Goal: Task Accomplishment & Management: Complete application form

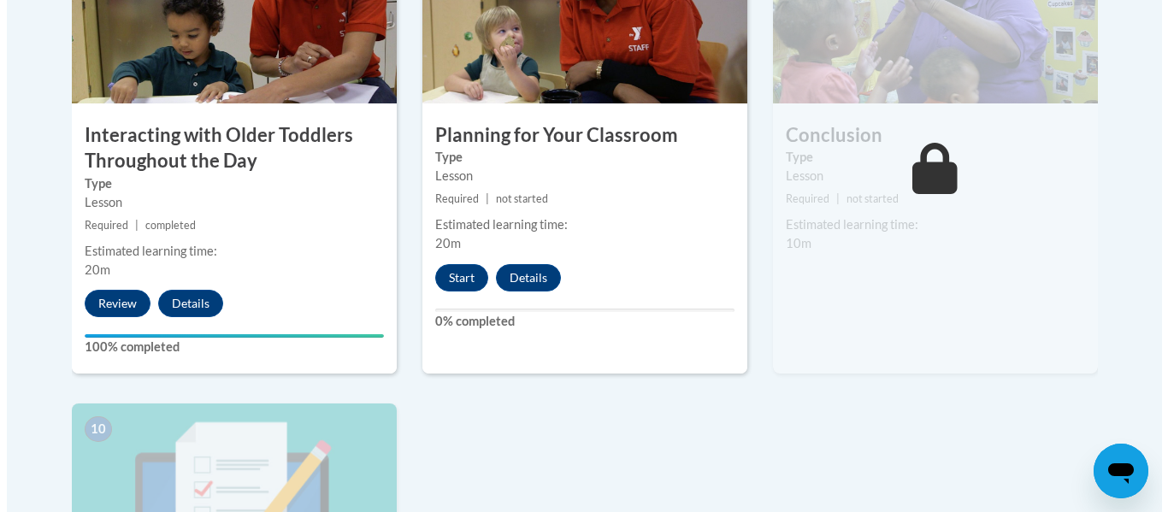
scroll to position [1596, 0]
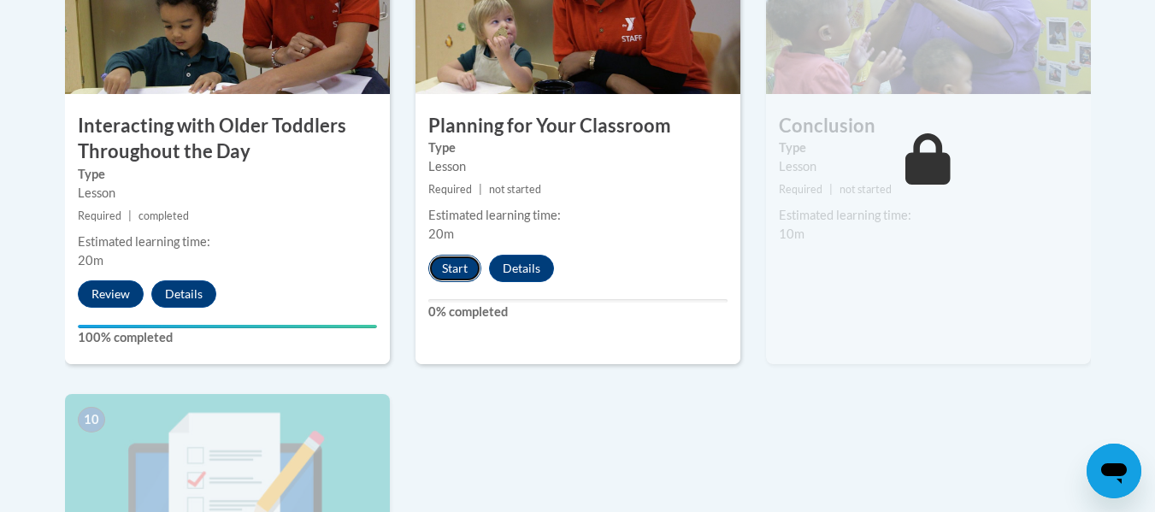
click at [448, 255] on button "Start" at bounding box center [454, 268] width 53 height 27
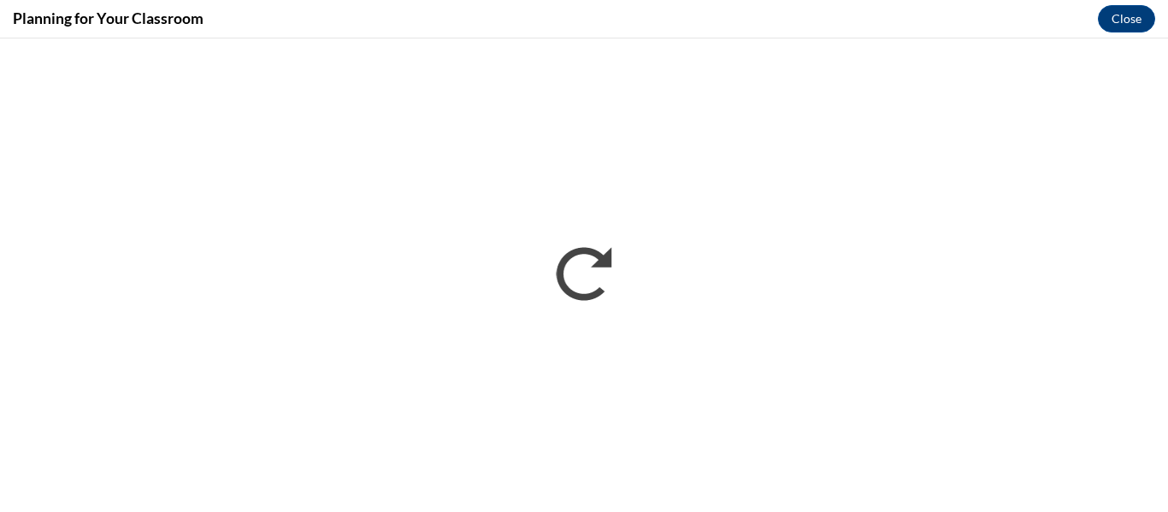
scroll to position [0, 0]
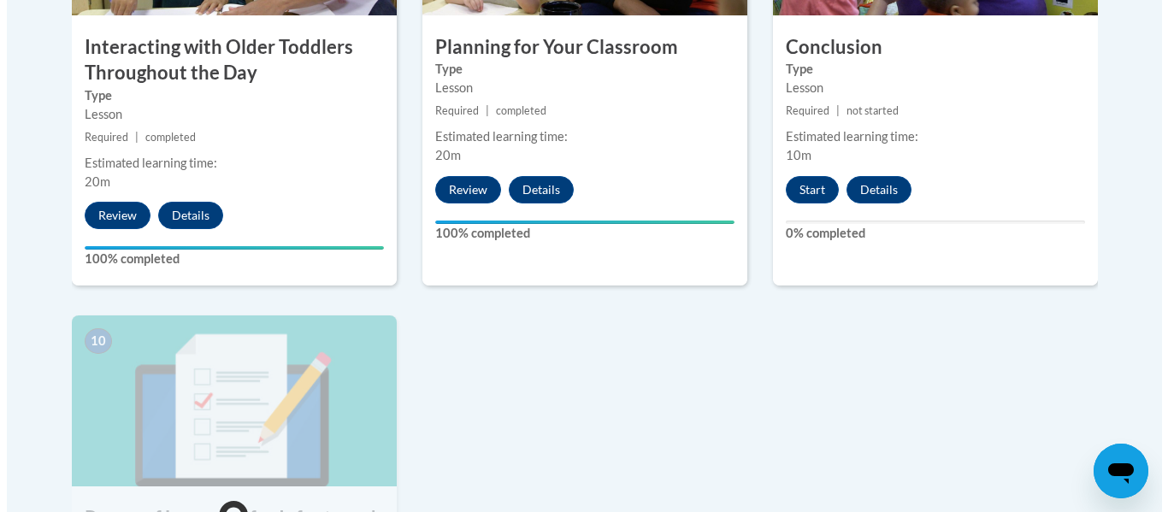
scroll to position [1680, 0]
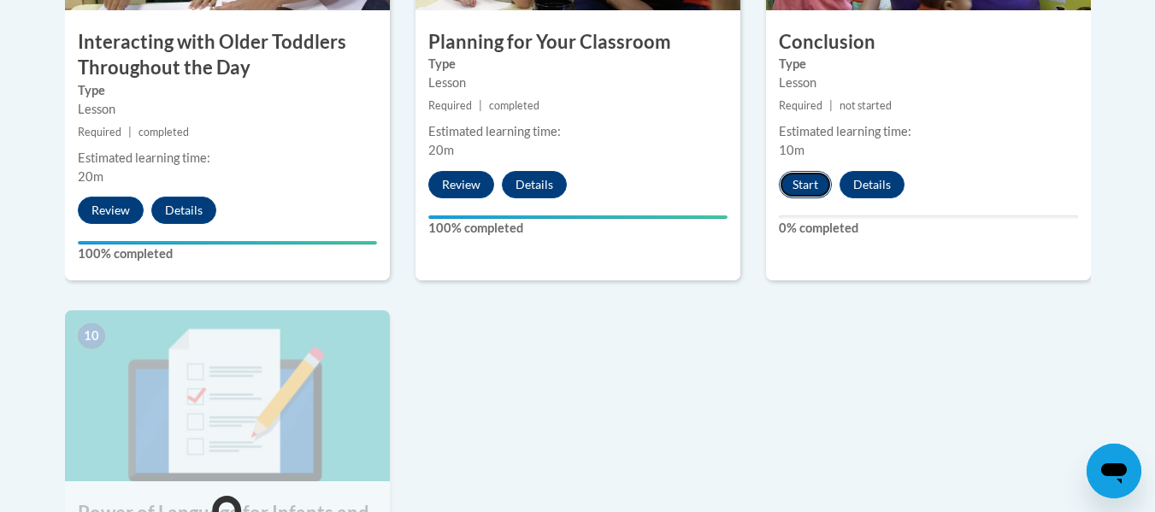
click at [806, 171] on button "Start" at bounding box center [805, 184] width 53 height 27
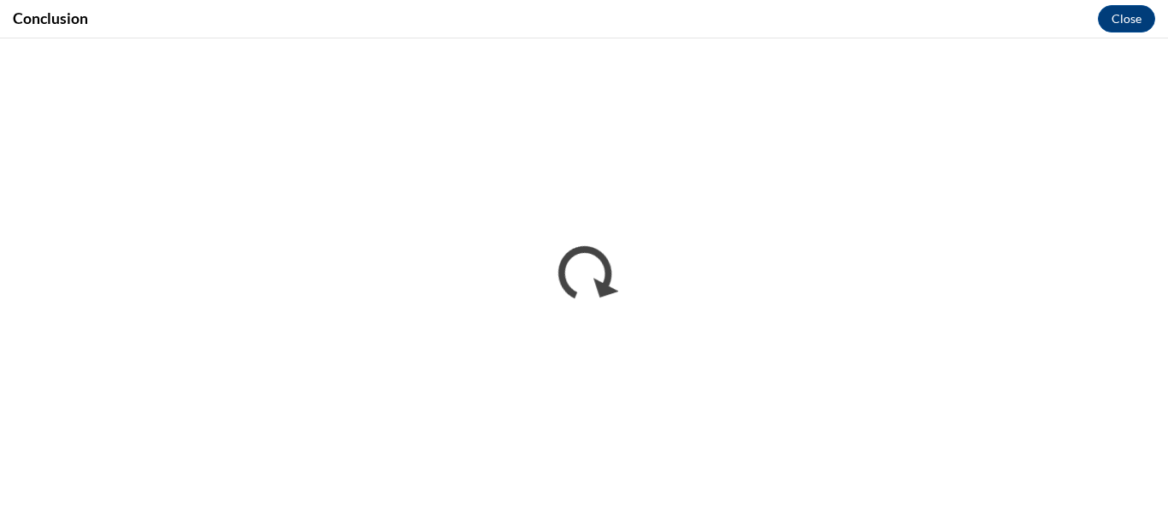
scroll to position [0, 0]
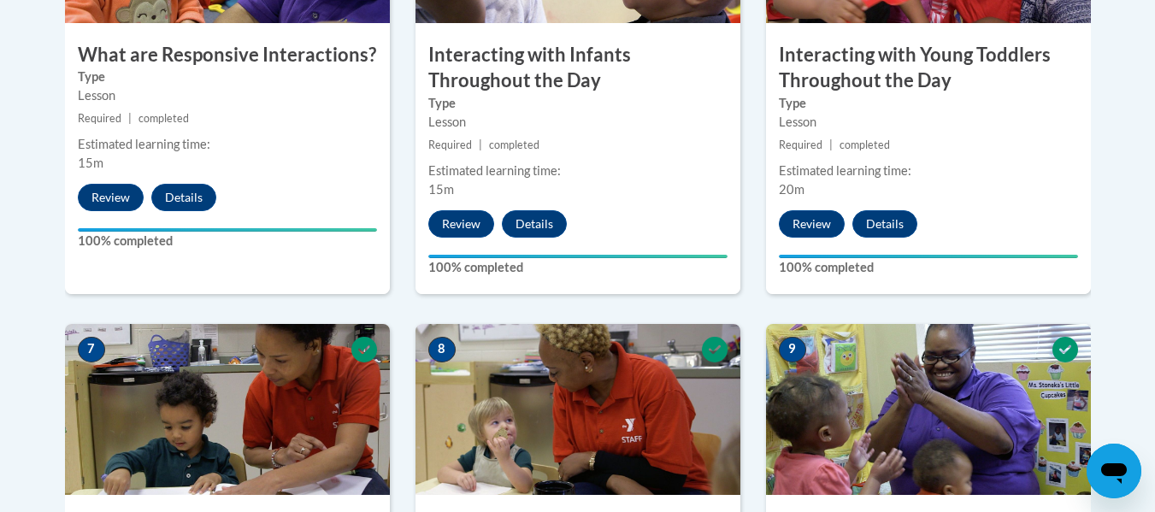
scroll to position [1344, 0]
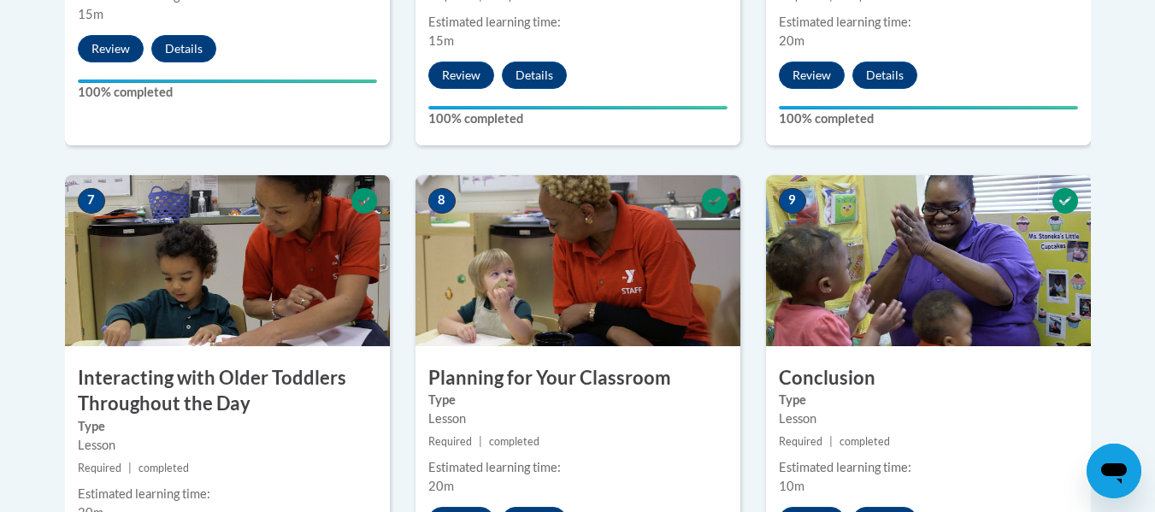
drag, startPoint x: 0, startPoint y: 0, endPoint x: 1160, endPoint y: 553, distance: 1284.6
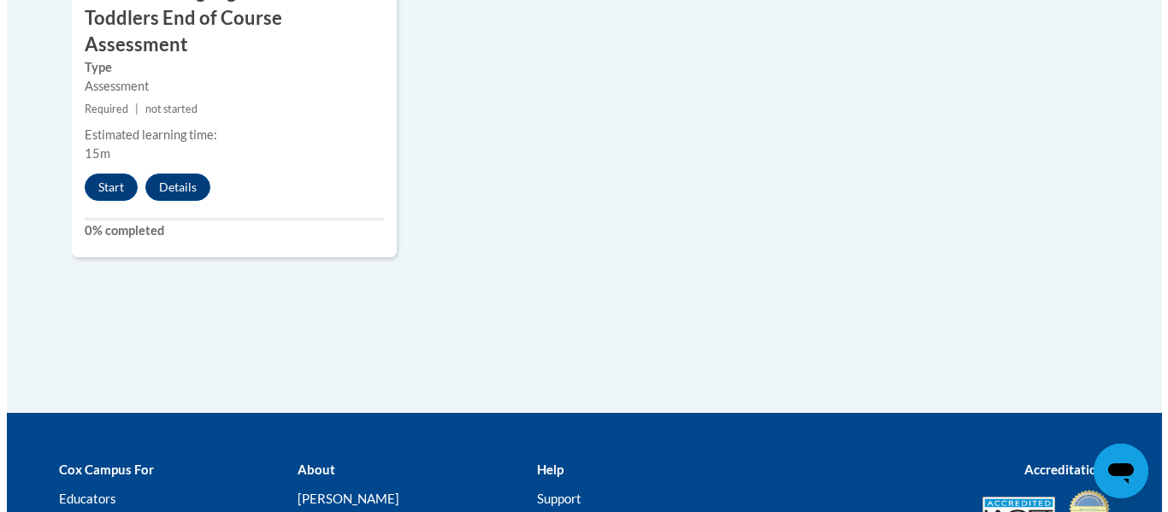
scroll to position [2331, 0]
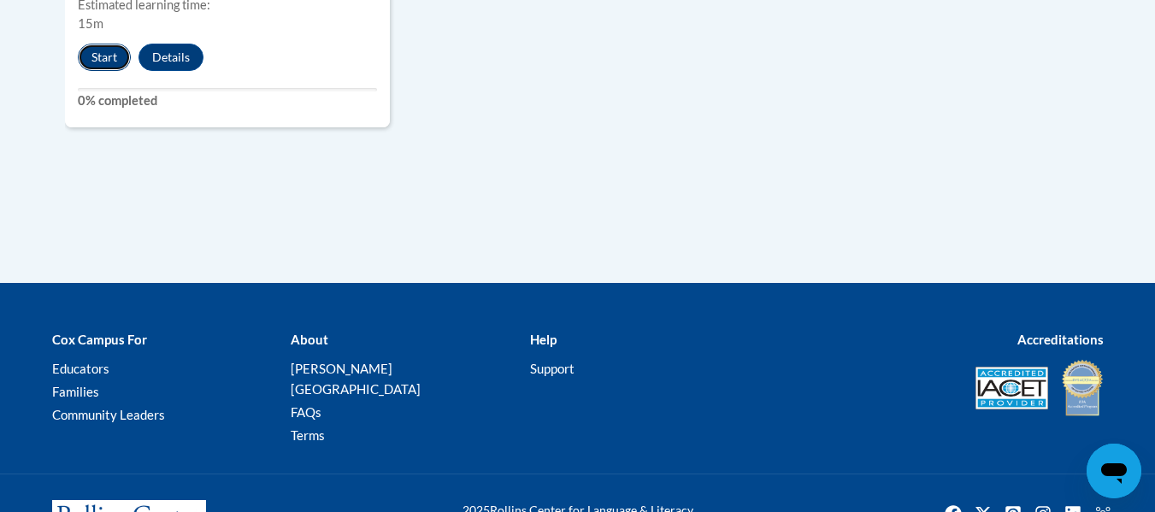
click at [108, 44] on button "Start" at bounding box center [104, 57] width 53 height 27
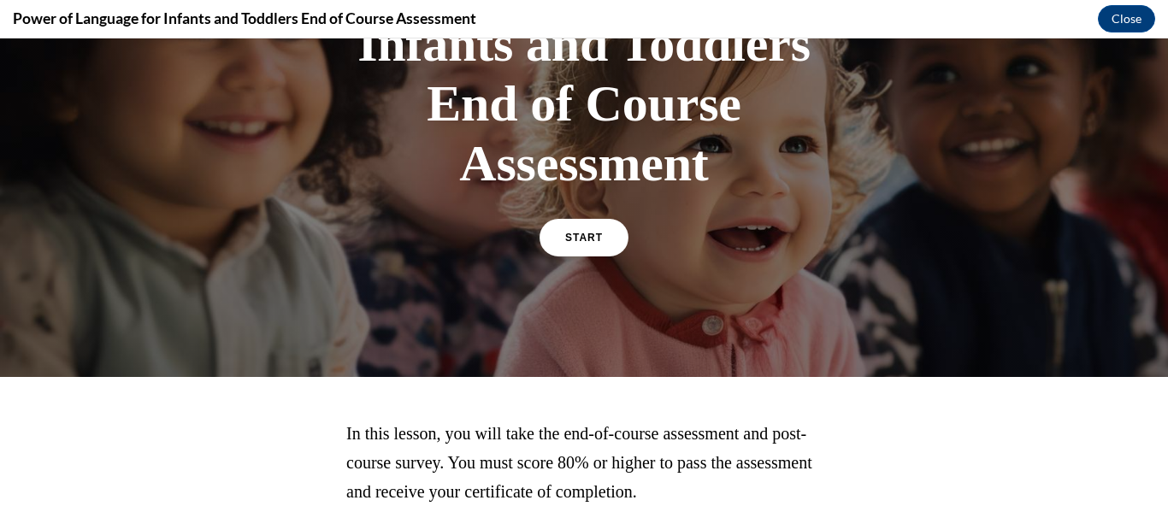
scroll to position [313, 0]
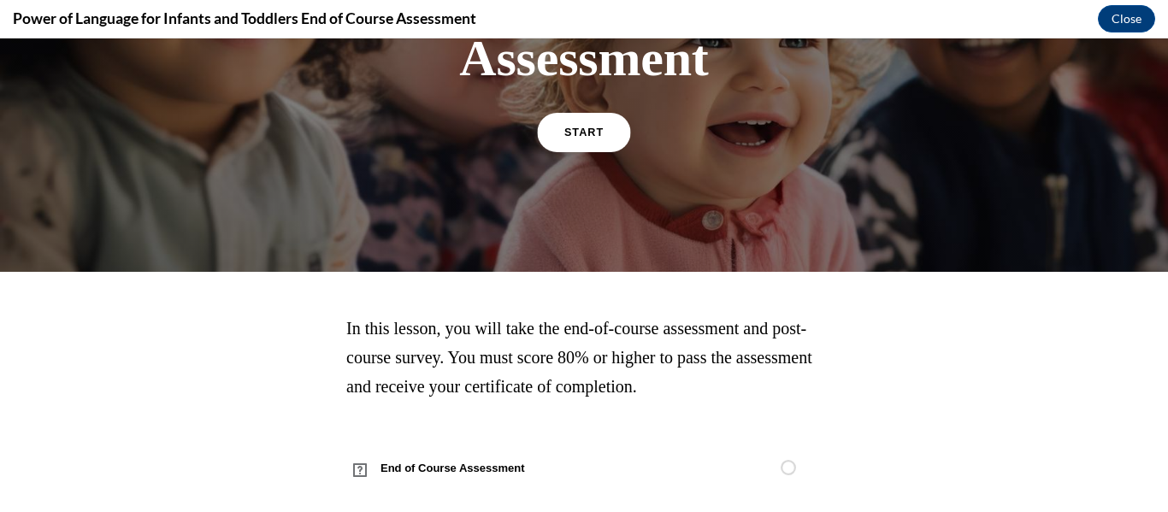
click at [567, 139] on link "START" at bounding box center [583, 132] width 93 height 39
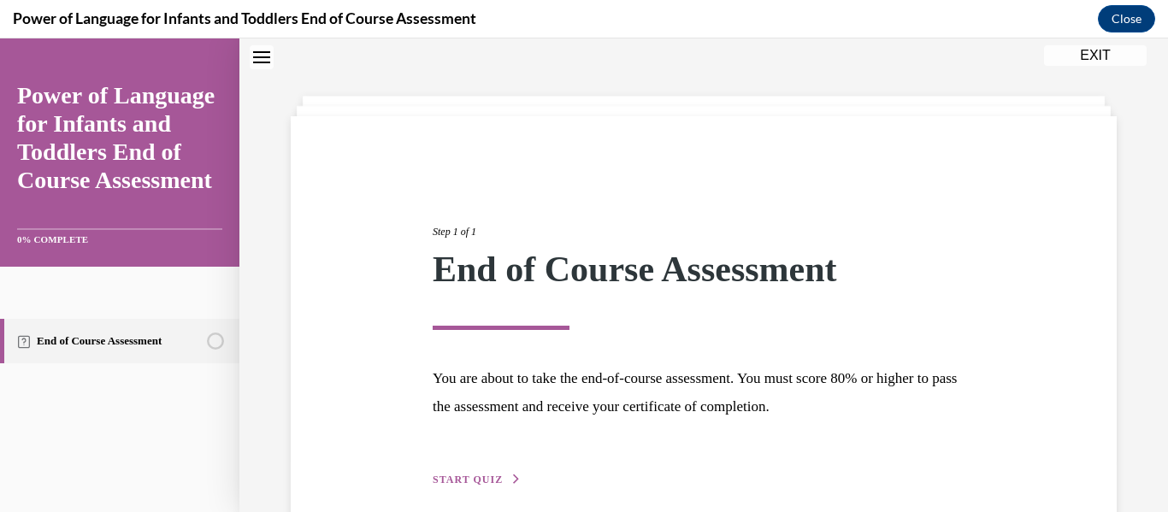
scroll to position [133, 0]
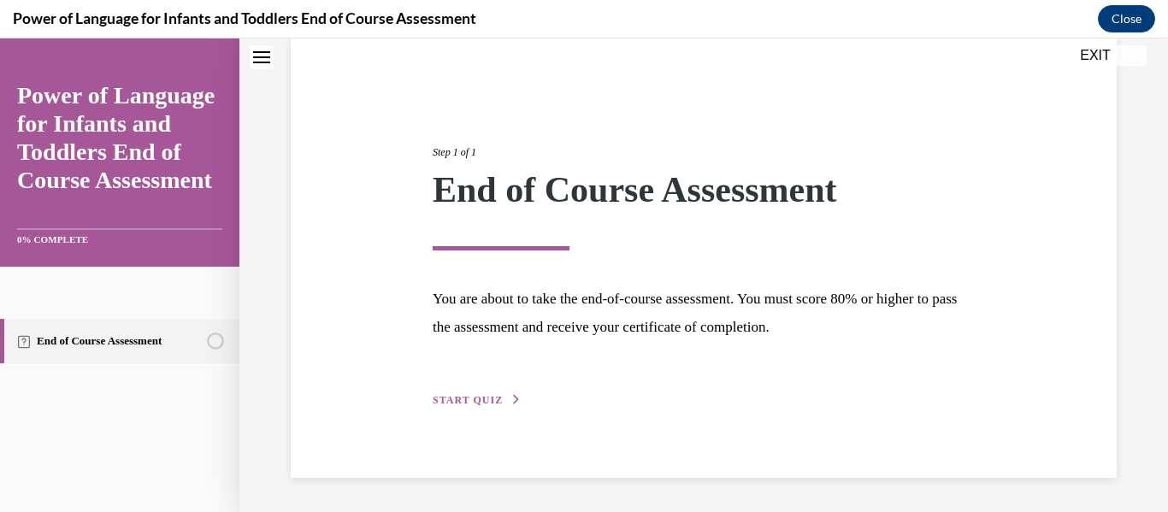
click at [460, 420] on div "Step 1 of 1 End of Course Assessment You are about to take the end-of-course as…" at bounding box center [704, 257] width 826 height 441
click at [464, 398] on span "START QUIZ" at bounding box center [468, 400] width 70 height 12
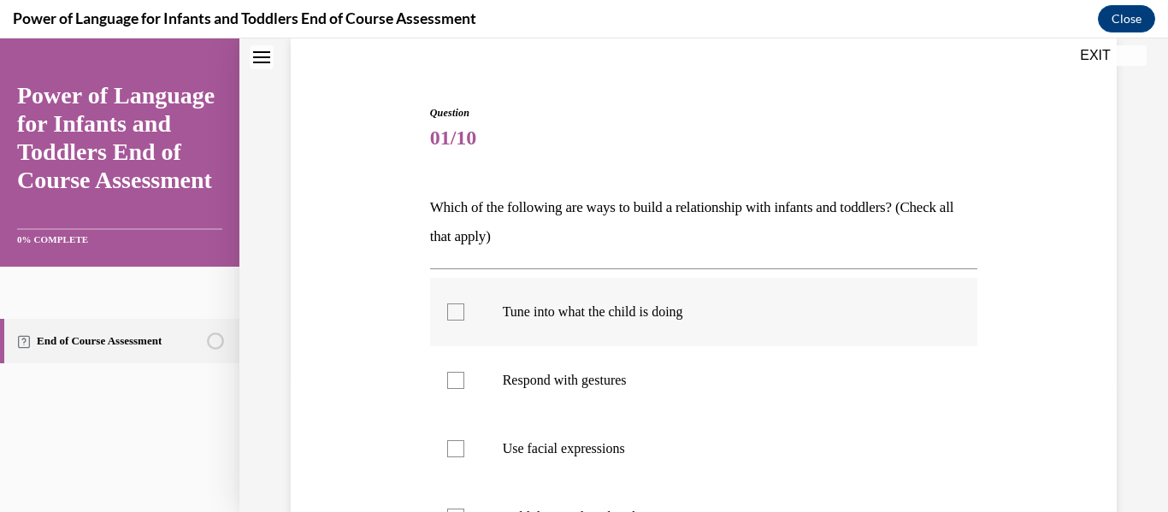
click at [606, 309] on p "Tune into what the child is doing" at bounding box center [719, 312] width 433 height 17
click at [464, 309] on input "Tune into what the child is doing" at bounding box center [455, 312] width 17 height 17
checkbox input "true"
click at [600, 384] on p "Respond with gestures" at bounding box center [719, 380] width 433 height 17
click at [464, 384] on input "Respond with gestures" at bounding box center [455, 380] width 17 height 17
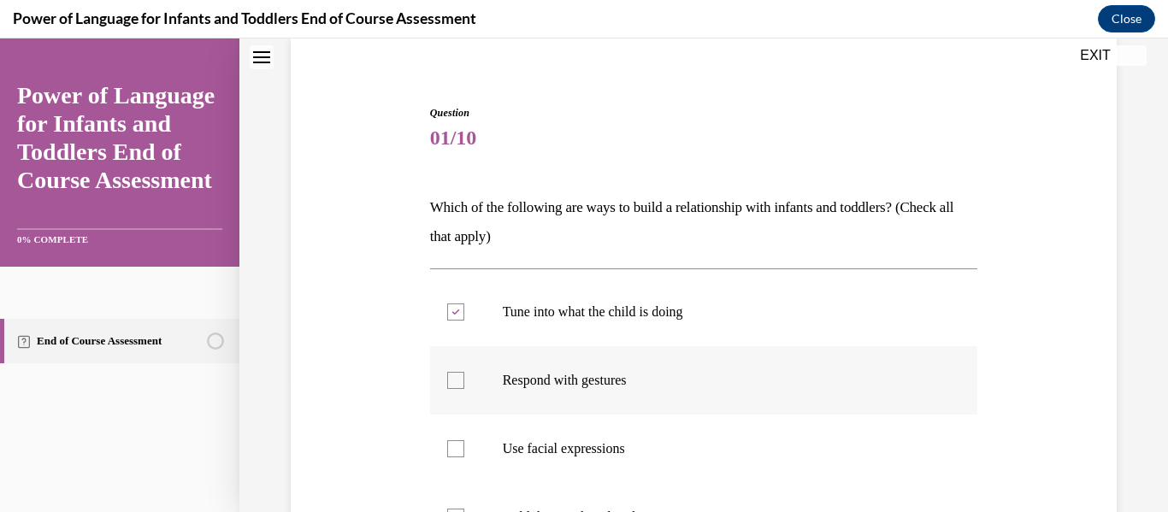
checkbox input "true"
click at [592, 434] on label "Use facial expressions" at bounding box center [704, 449] width 548 height 68
click at [464, 440] on input "Use facial expressions" at bounding box center [455, 448] width 17 height 17
checkbox input "true"
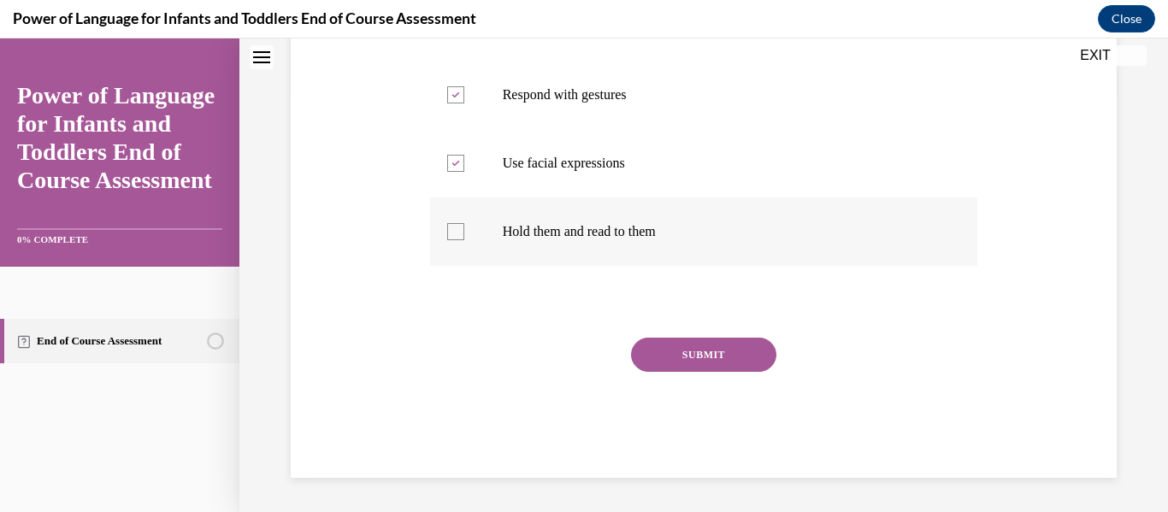
click at [616, 222] on label "Hold them and read to them" at bounding box center [704, 232] width 548 height 68
click at [464, 223] on input "Hold them and read to them" at bounding box center [455, 231] width 17 height 17
checkbox input "true"
click at [694, 361] on button "SUBMIT" at bounding box center [703, 355] width 145 height 34
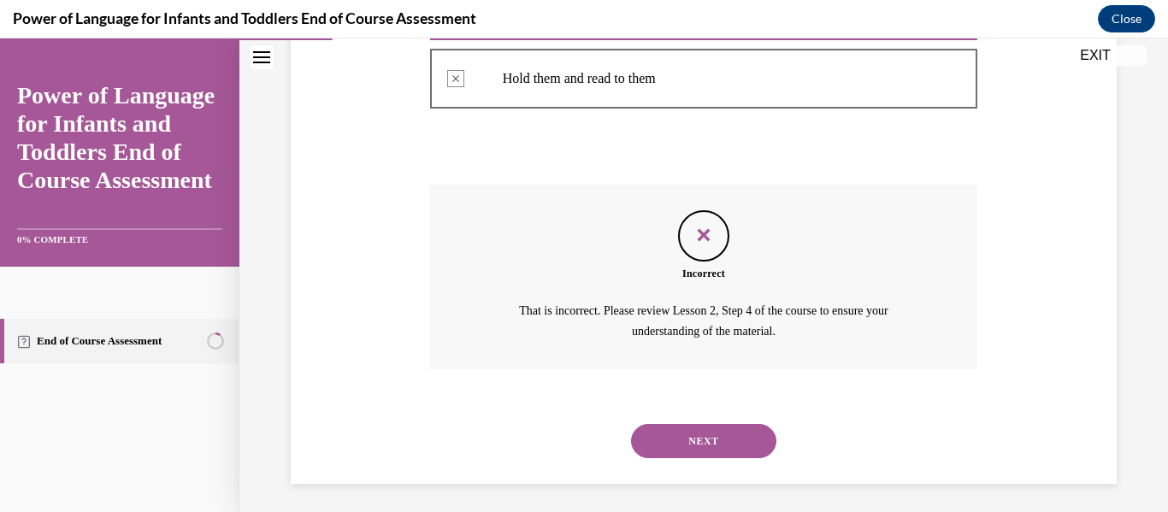
scroll to position [577, 0]
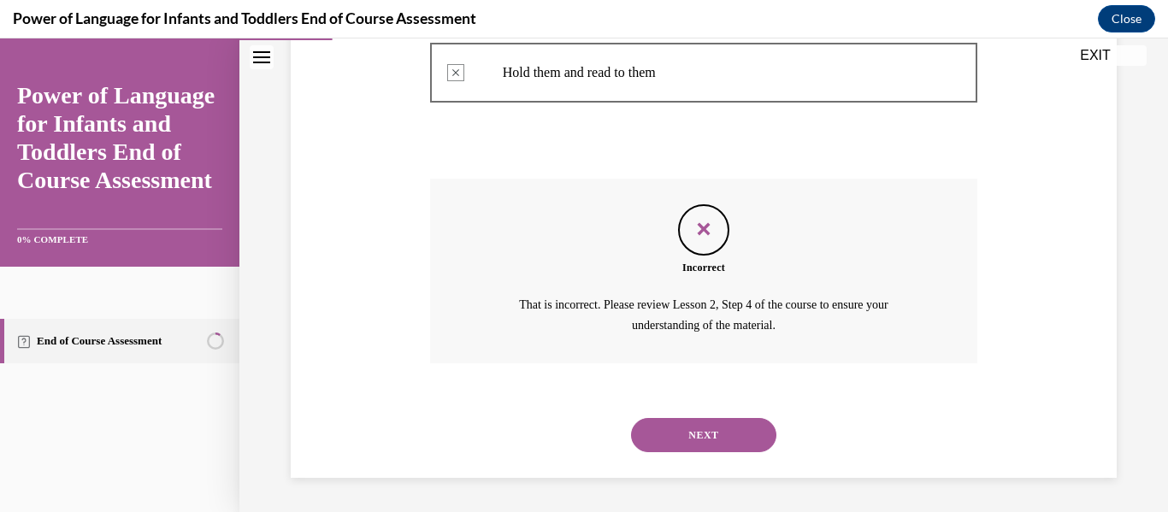
click at [718, 436] on button "NEXT" at bounding box center [703, 435] width 145 height 34
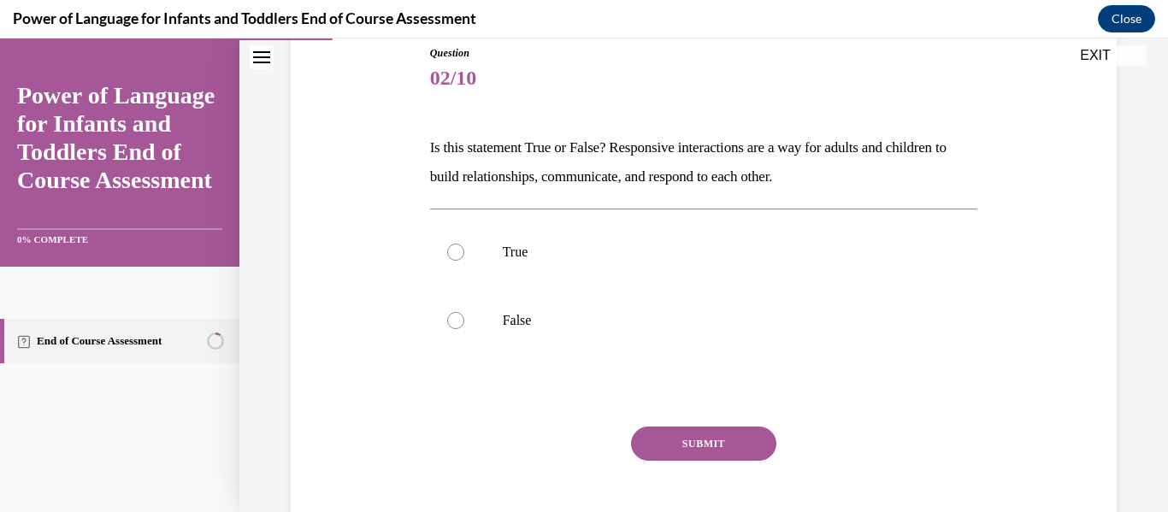
scroll to position [195, 0]
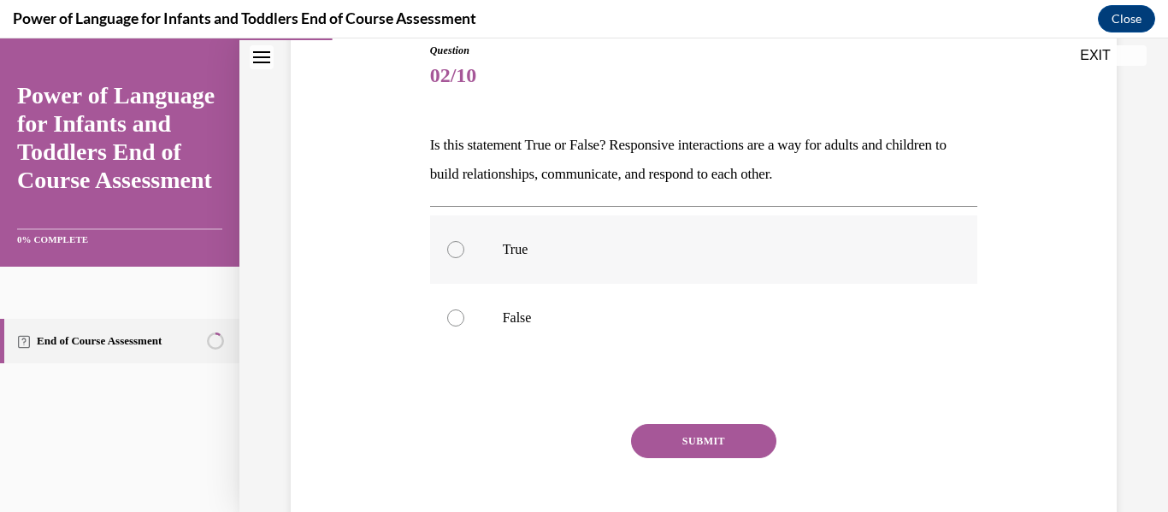
click at [514, 236] on label "True" at bounding box center [704, 250] width 548 height 68
click at [464, 241] on input "True" at bounding box center [455, 249] width 17 height 17
radio input "true"
click at [719, 439] on button "SUBMIT" at bounding box center [703, 441] width 145 height 34
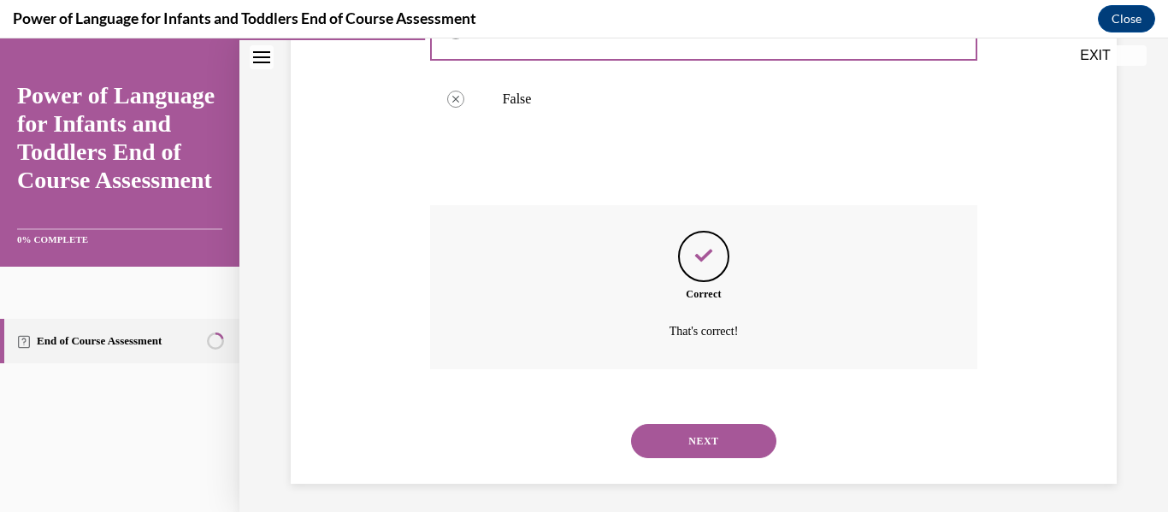
scroll to position [420, 0]
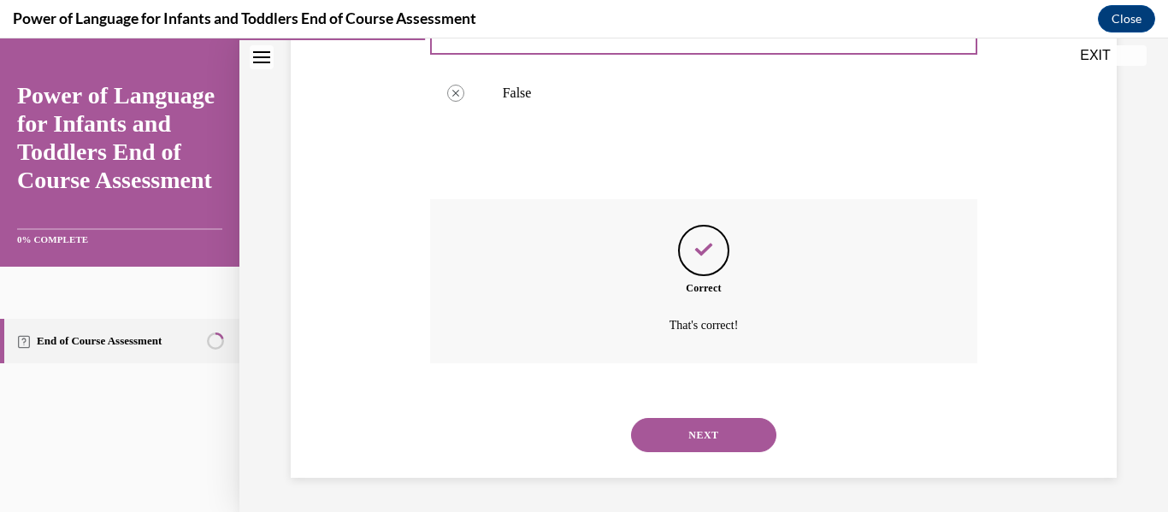
click at [757, 451] on button "NEXT" at bounding box center [703, 435] width 145 height 34
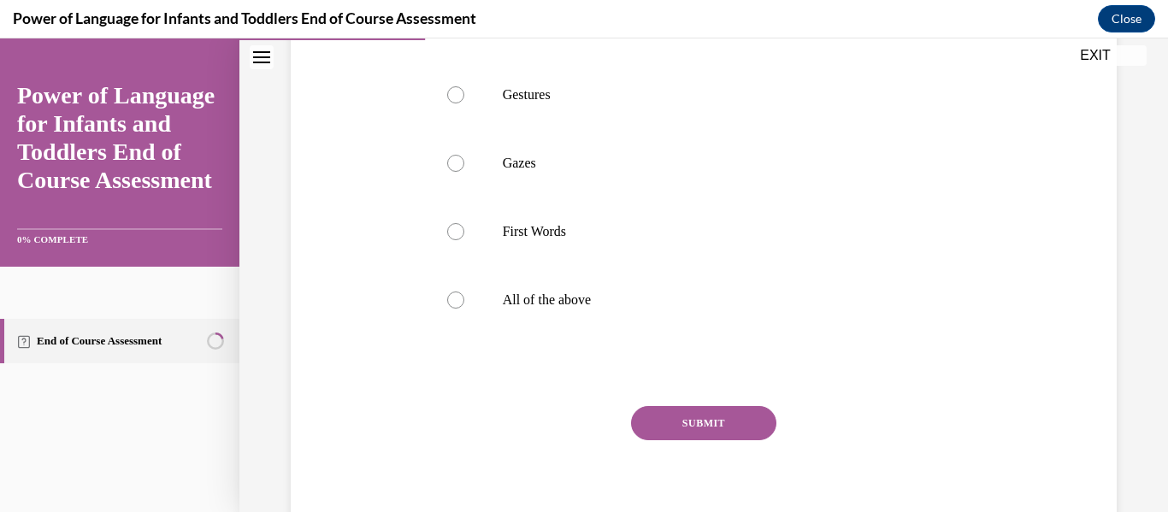
scroll to position [474, 0]
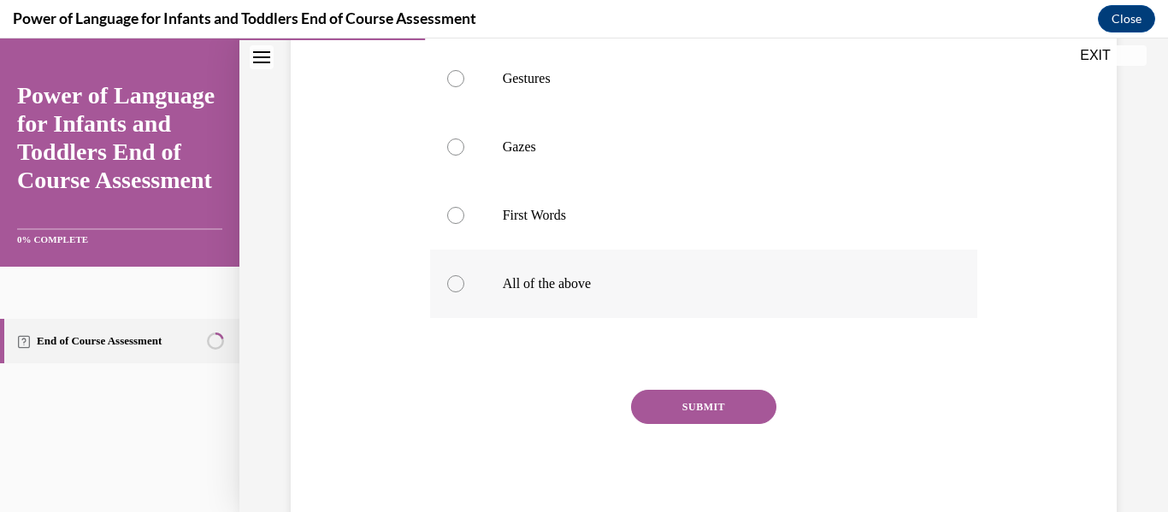
click at [549, 293] on p "All of the above" at bounding box center [719, 283] width 433 height 17
click at [464, 293] on input "All of the above" at bounding box center [455, 283] width 17 height 17
radio input "true"
click at [738, 424] on button "SUBMIT" at bounding box center [703, 407] width 145 height 34
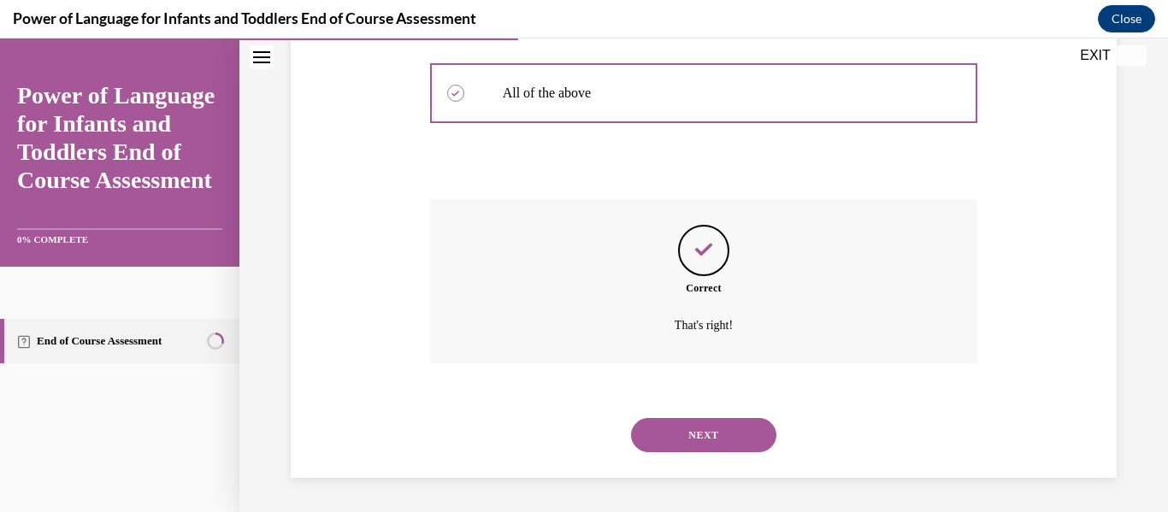
scroll to position [694, 0]
click at [701, 437] on button "NEXT" at bounding box center [703, 435] width 145 height 34
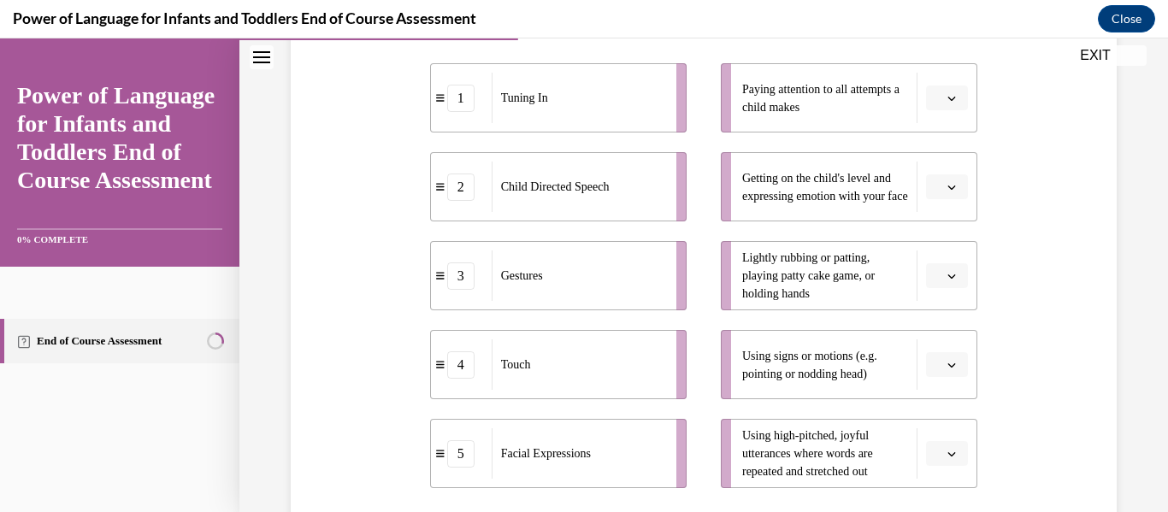
scroll to position [356, 0]
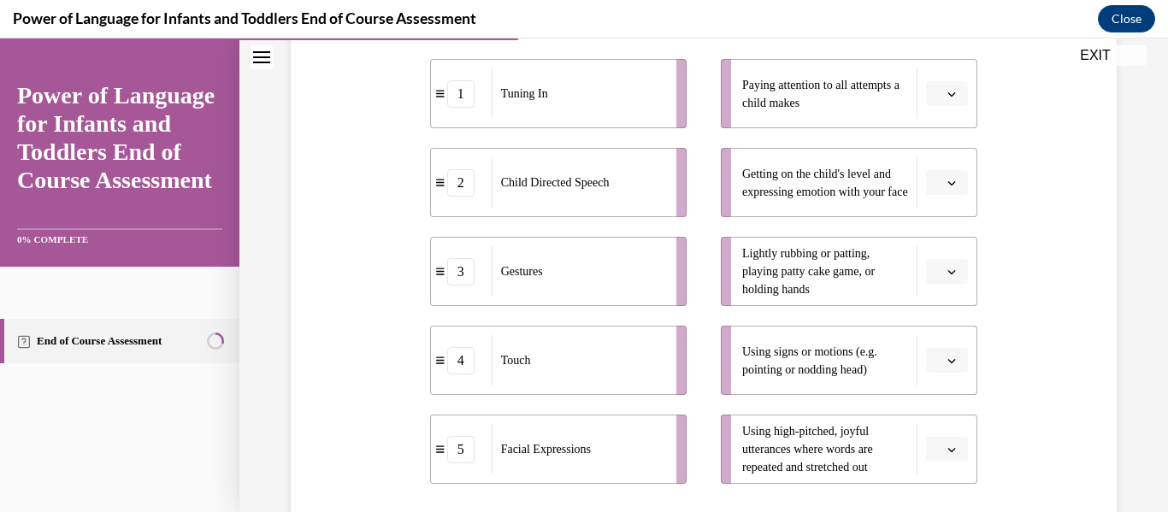
click at [948, 275] on icon "button" at bounding box center [952, 272] width 9 height 9
click at [928, 444] on span "4" at bounding box center [930, 447] width 6 height 14
click at [934, 360] on button "button" at bounding box center [947, 361] width 42 height 26
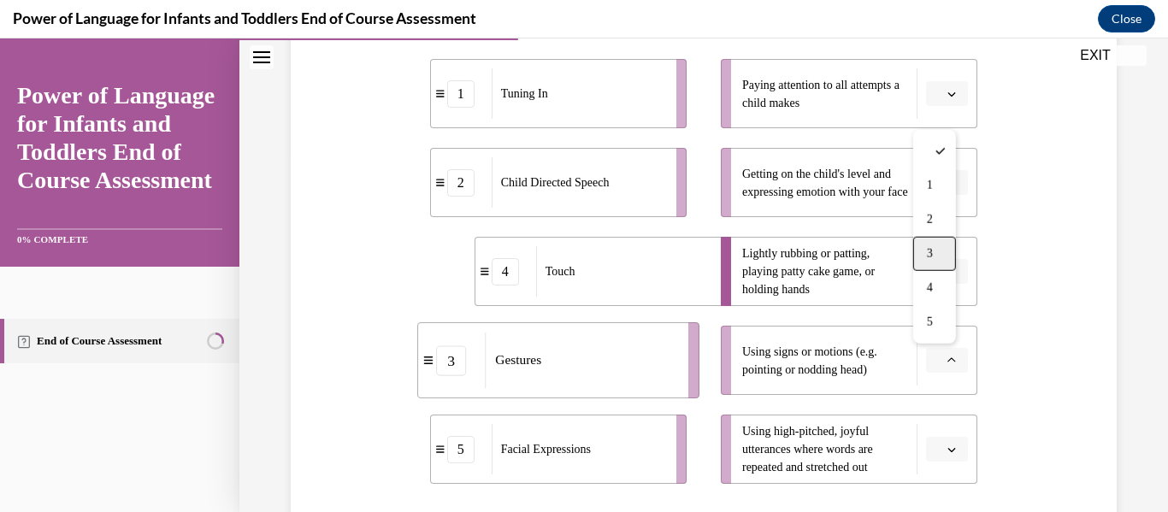
click at [944, 260] on div "3" at bounding box center [934, 254] width 43 height 34
click at [1025, 363] on div "Question 04/10 Please match each example with the correct element of responsive…" at bounding box center [704, 264] width 835 height 866
click at [937, 187] on span "Please select an option" at bounding box center [940, 182] width 6 height 17
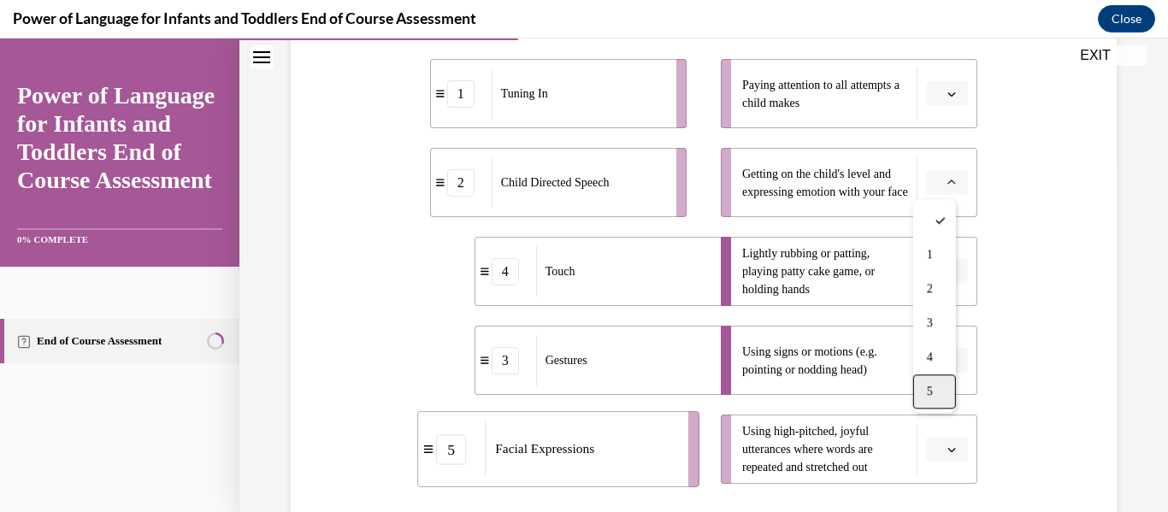
click at [924, 393] on div "5" at bounding box center [934, 392] width 43 height 34
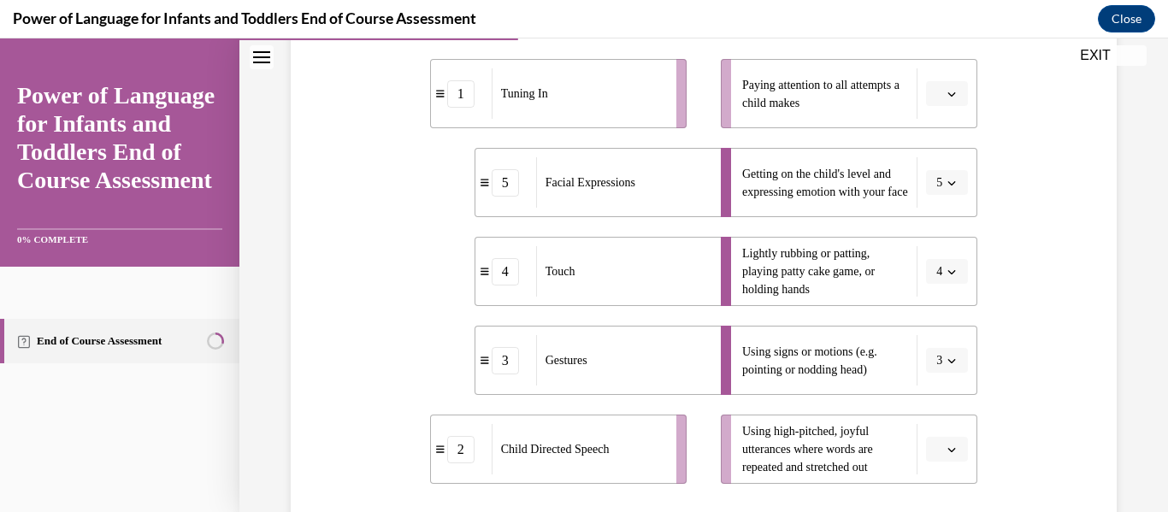
click at [931, 104] on button "button" at bounding box center [947, 94] width 42 height 26
click at [932, 163] on span "1" at bounding box center [930, 166] width 6 height 14
click at [926, 450] on button "button" at bounding box center [947, 450] width 42 height 26
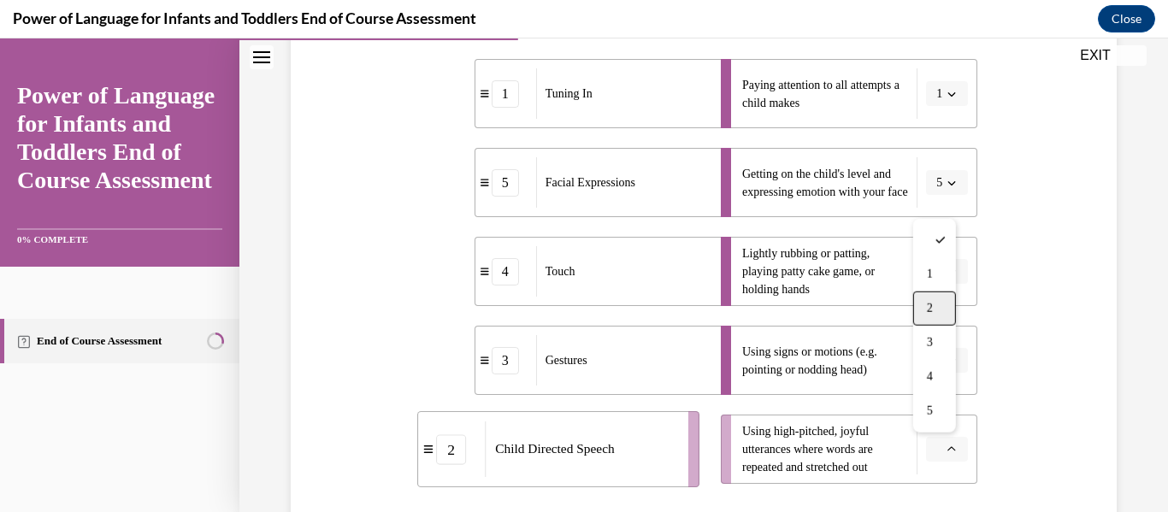
click at [932, 309] on span "2" at bounding box center [930, 309] width 6 height 14
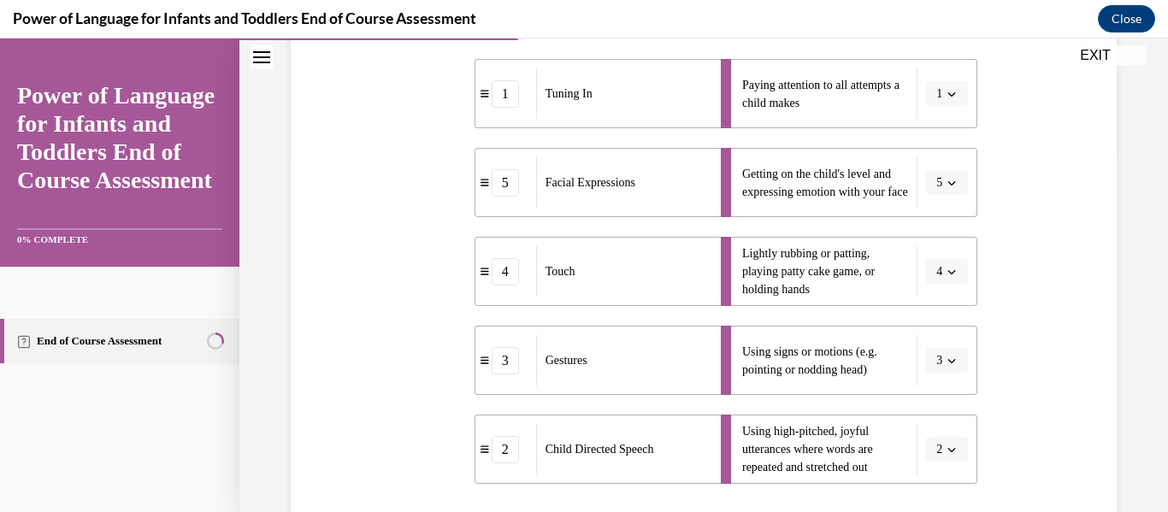
scroll to position [574, 0]
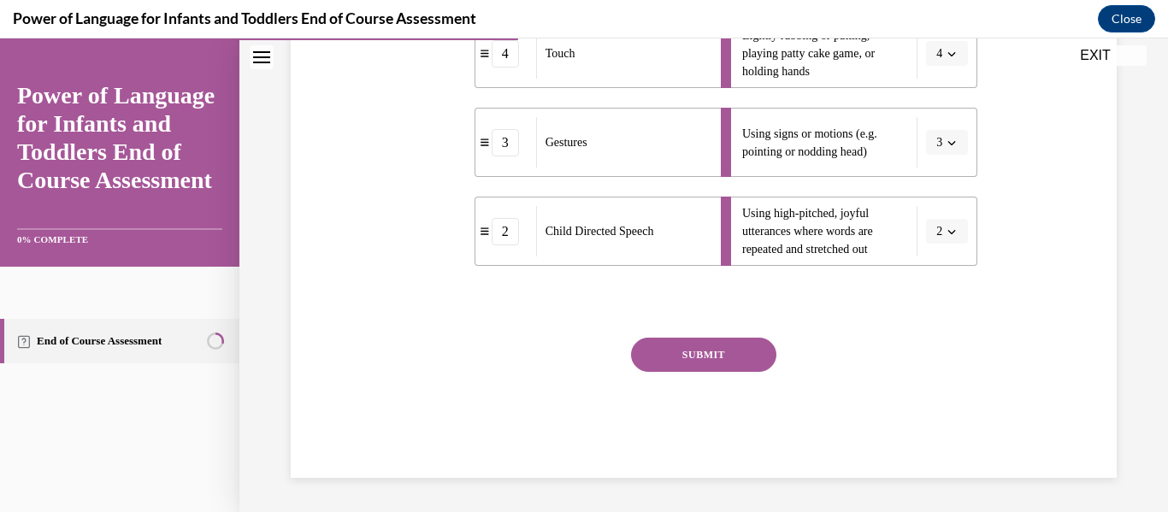
click at [706, 352] on button "SUBMIT" at bounding box center [703, 355] width 145 height 34
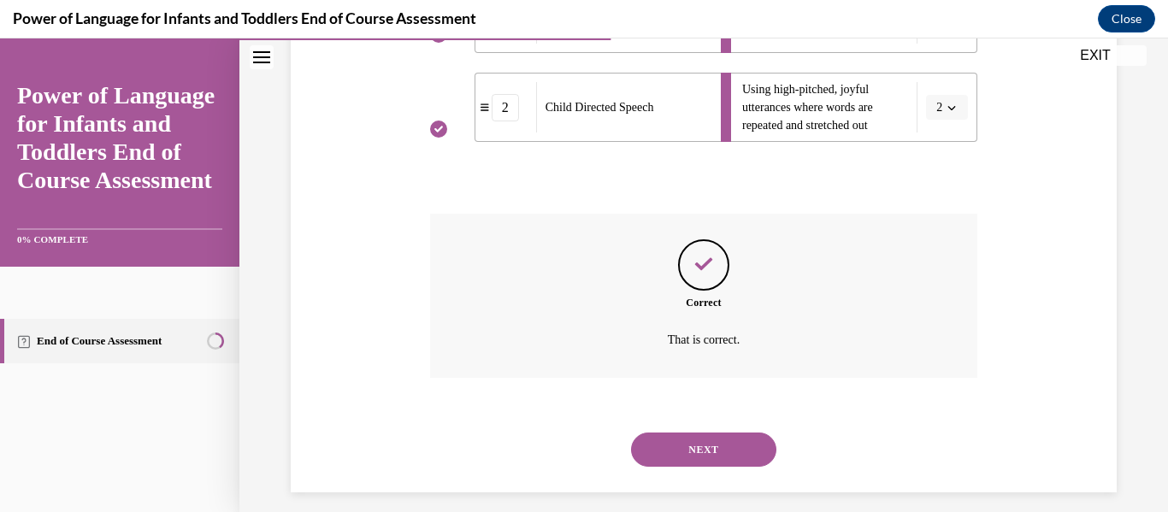
scroll to position [712, 0]
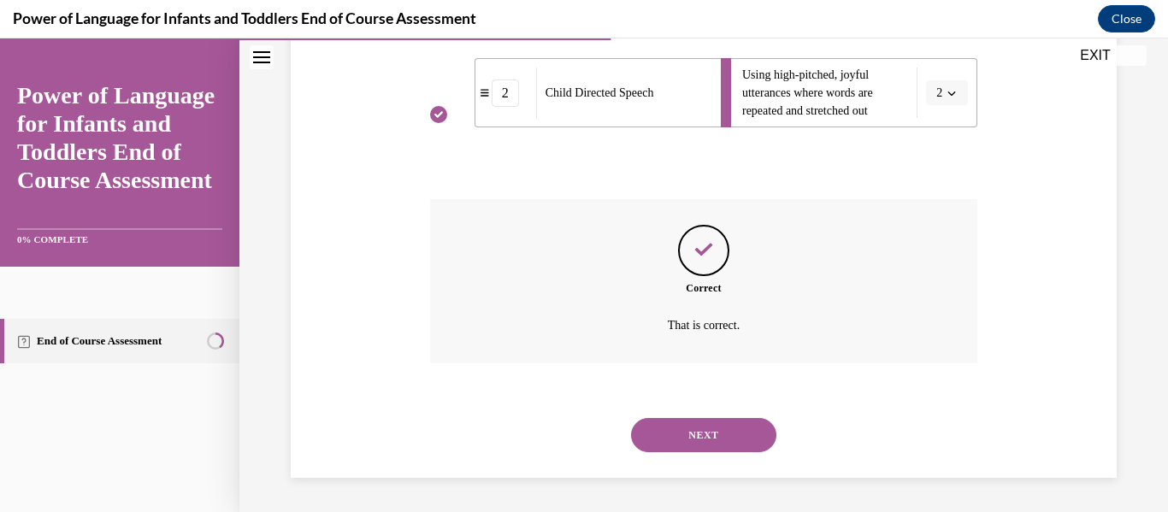
click at [691, 423] on button "NEXT" at bounding box center [703, 435] width 145 height 34
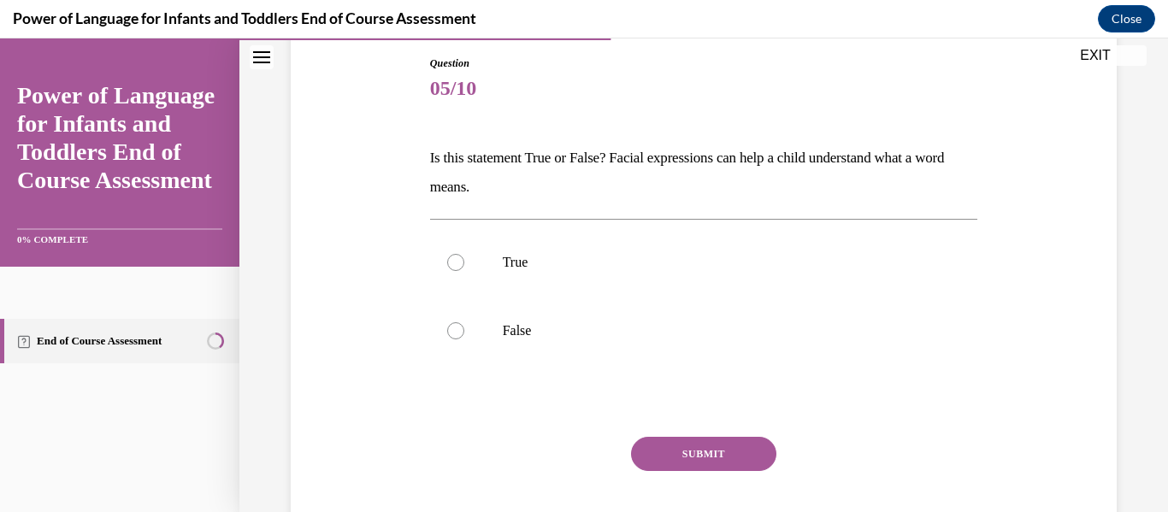
scroll to position [185, 0]
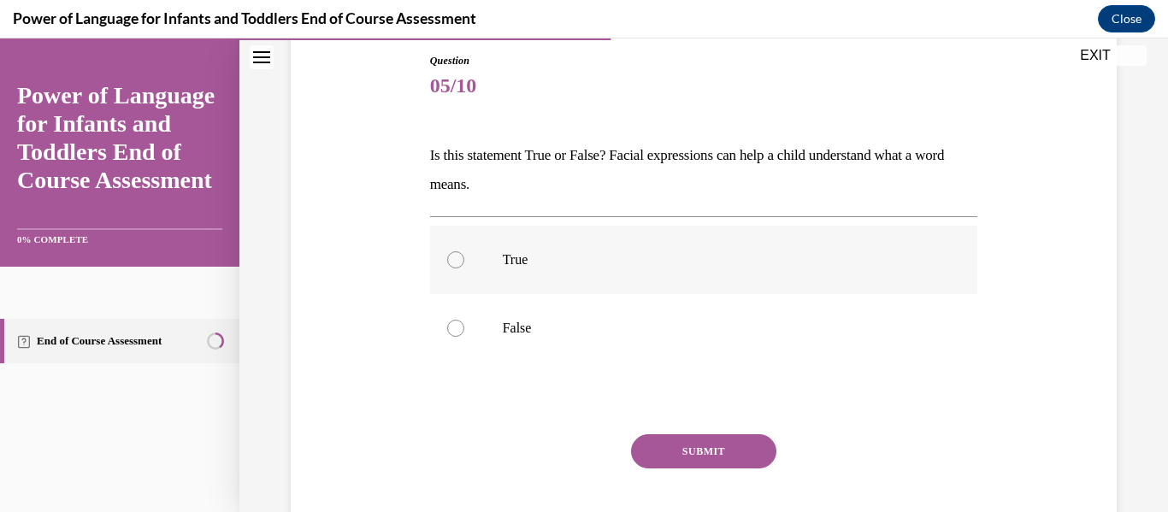
click at [523, 254] on p "True" at bounding box center [719, 259] width 433 height 17
click at [464, 254] on input "True" at bounding box center [455, 259] width 17 height 17
radio input "true"
click at [640, 451] on button "SUBMIT" at bounding box center [703, 451] width 145 height 34
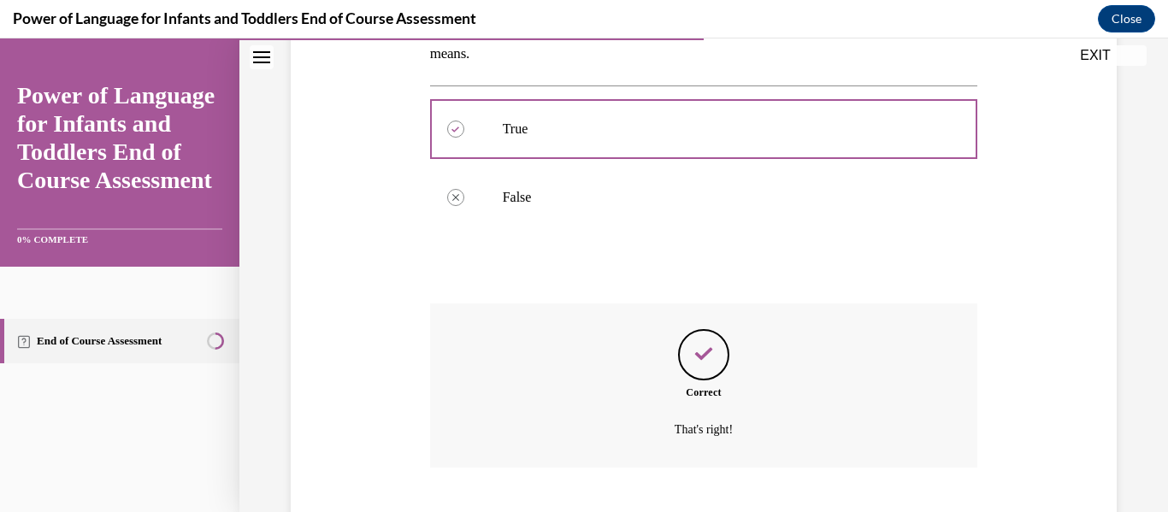
scroll to position [420, 0]
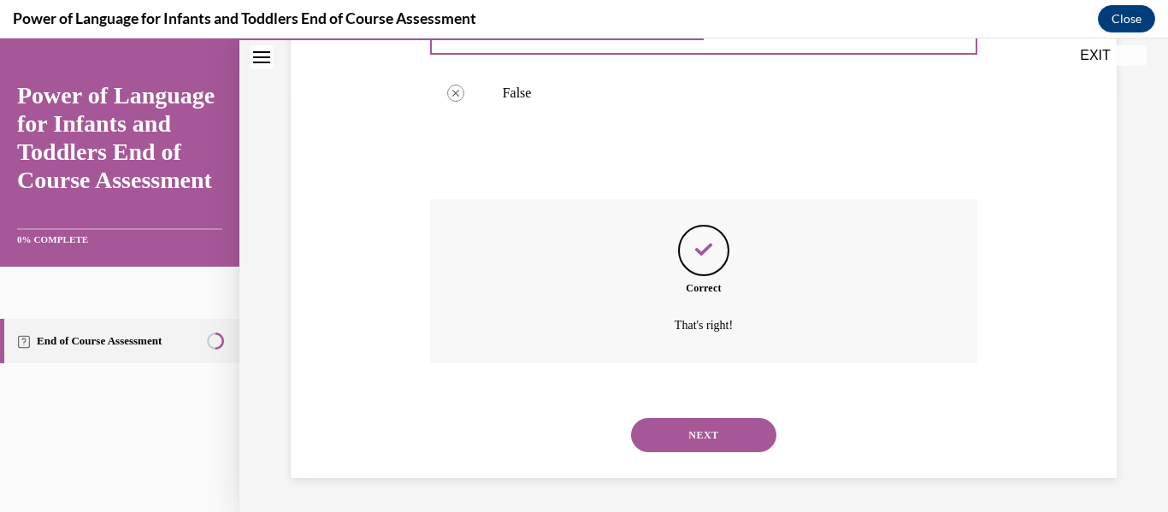
click at [705, 429] on button "NEXT" at bounding box center [703, 435] width 145 height 34
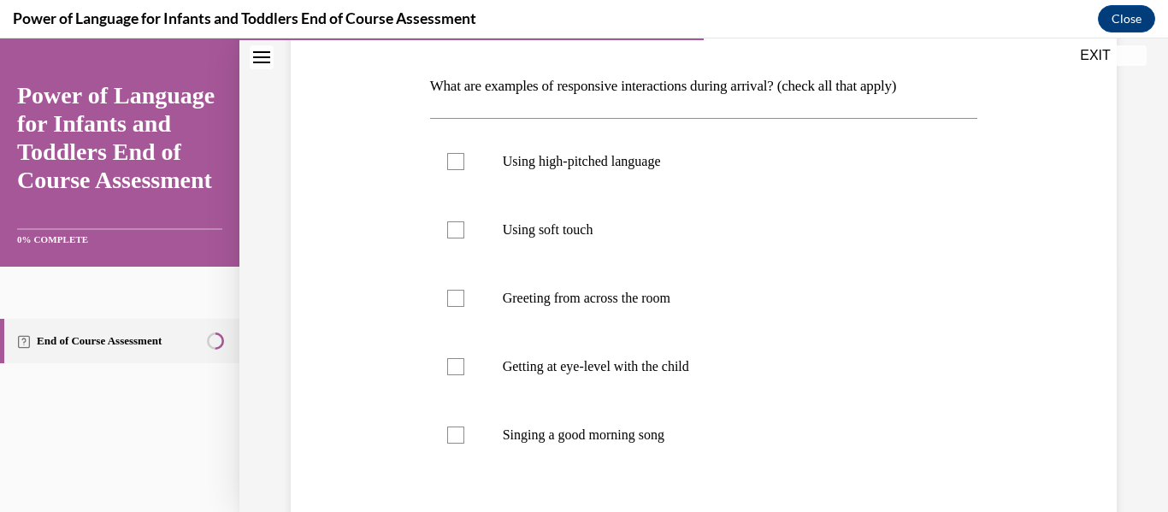
scroll to position [243, 0]
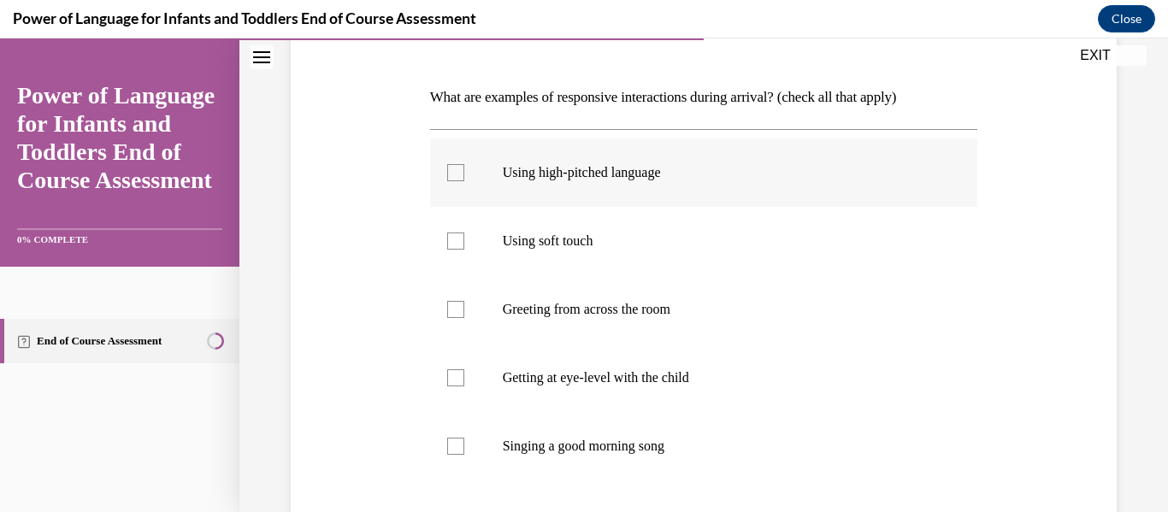
click at [549, 161] on label "Using high-pitched language" at bounding box center [704, 173] width 548 height 68
click at [464, 164] on input "Using high-pitched language" at bounding box center [455, 172] width 17 height 17
checkbox input "true"
click at [554, 240] on p "Using soft touch" at bounding box center [719, 241] width 433 height 17
click at [464, 240] on input "Using soft touch" at bounding box center [455, 241] width 17 height 17
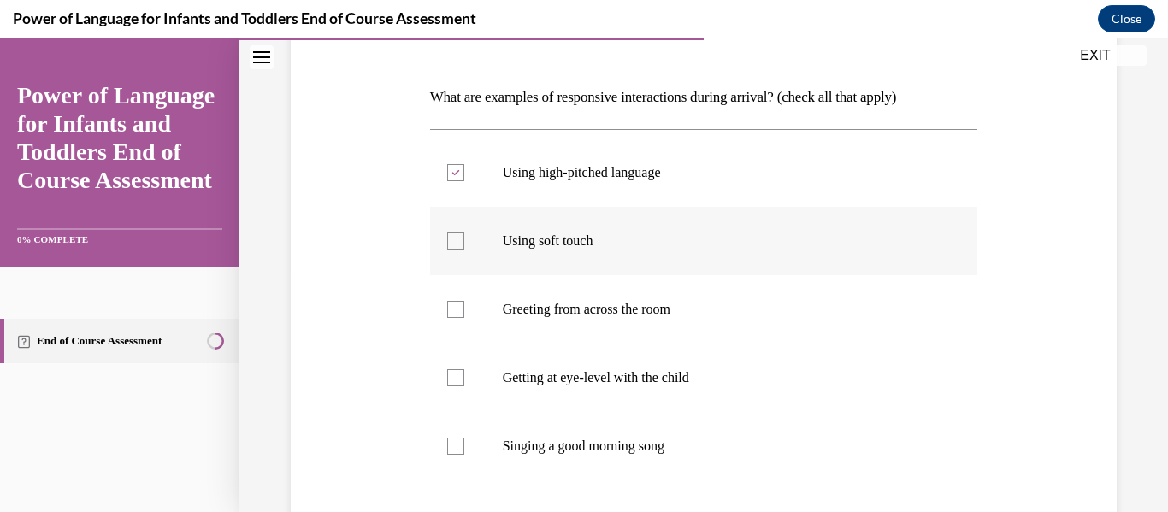
checkbox input "true"
click at [568, 374] on p "Getting at eye-level with the child" at bounding box center [719, 377] width 433 height 17
click at [464, 374] on input "Getting at eye-level with the child" at bounding box center [455, 377] width 17 height 17
checkbox input "true"
click at [584, 458] on label "Singing a good morning song" at bounding box center [704, 446] width 548 height 68
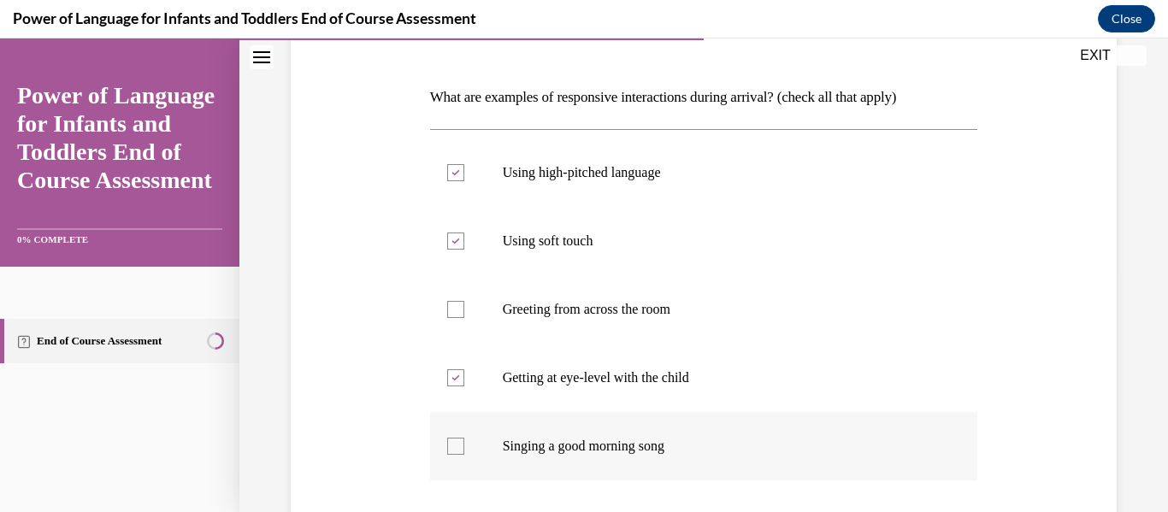
click at [464, 455] on input "Singing a good morning song" at bounding box center [455, 446] width 17 height 17
checkbox input "true"
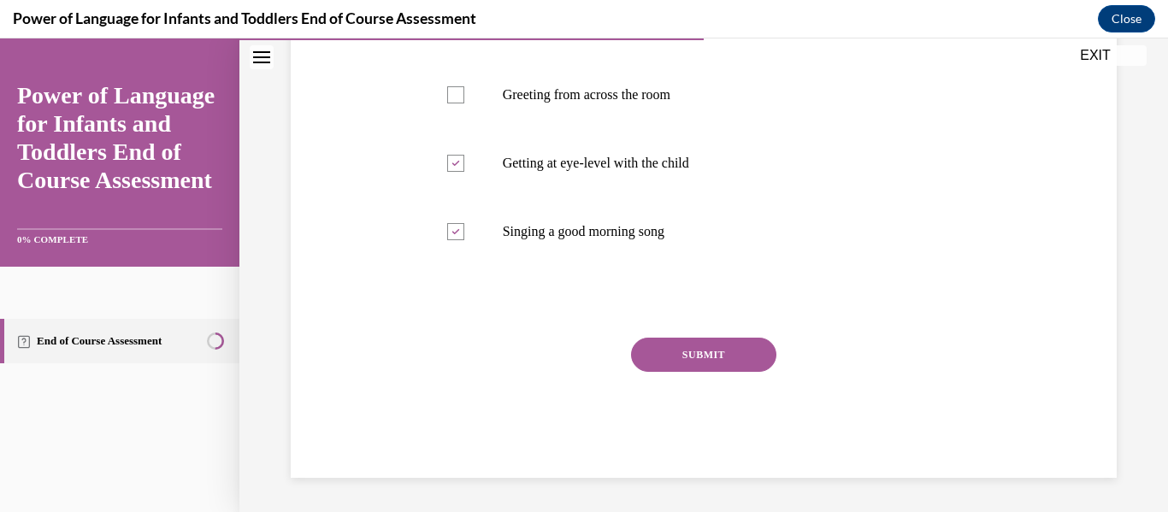
click at [711, 352] on button "SUBMIT" at bounding box center [703, 355] width 145 height 34
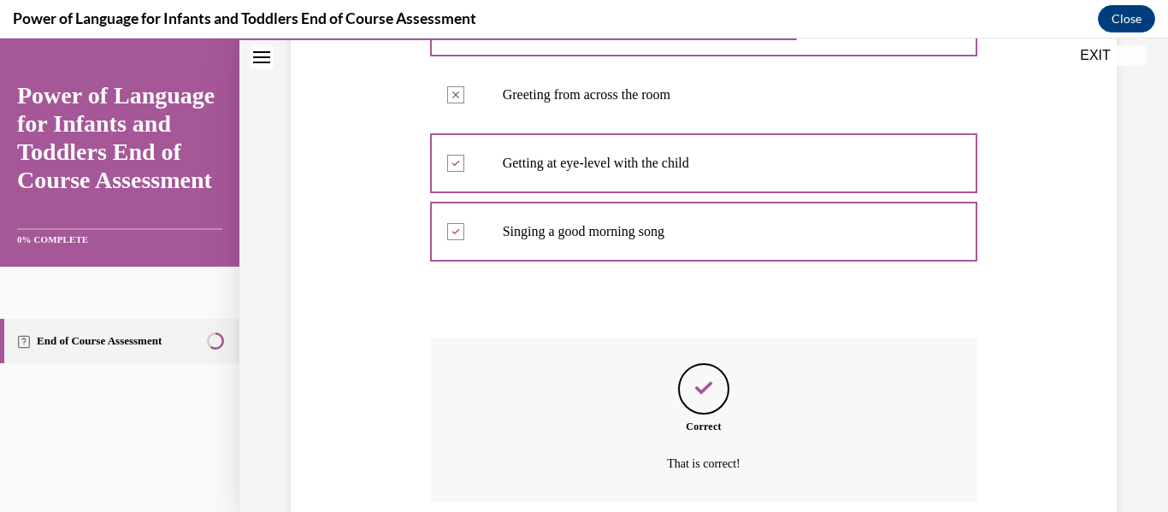
scroll to position [596, 0]
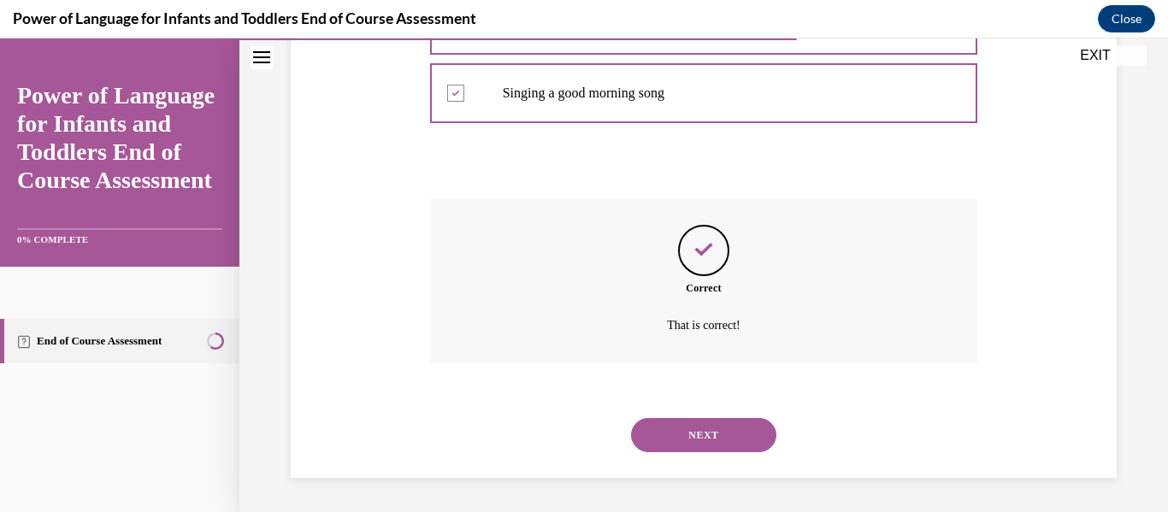
click at [711, 430] on button "NEXT" at bounding box center [703, 435] width 145 height 34
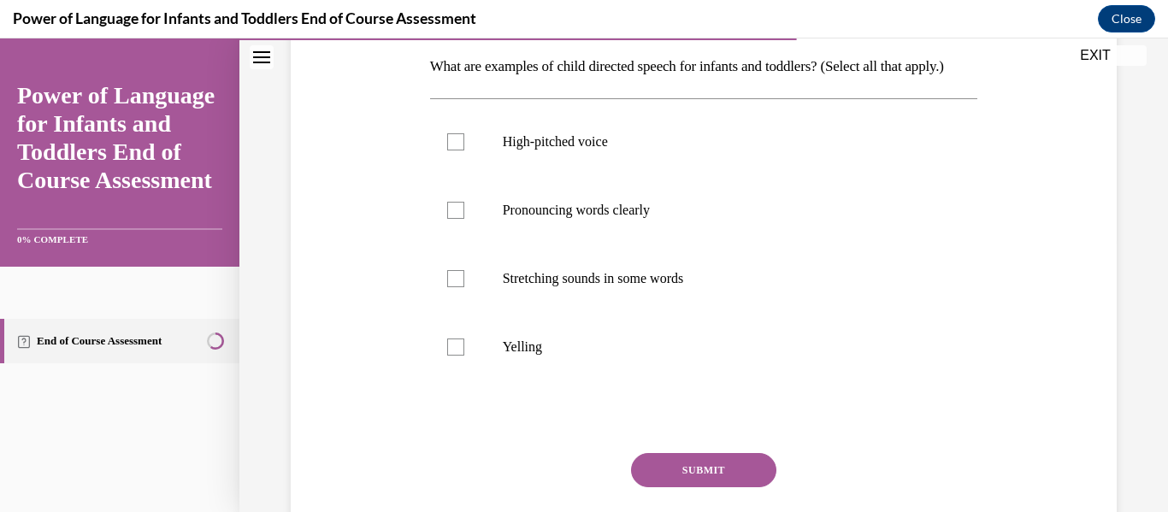
scroll to position [287, 0]
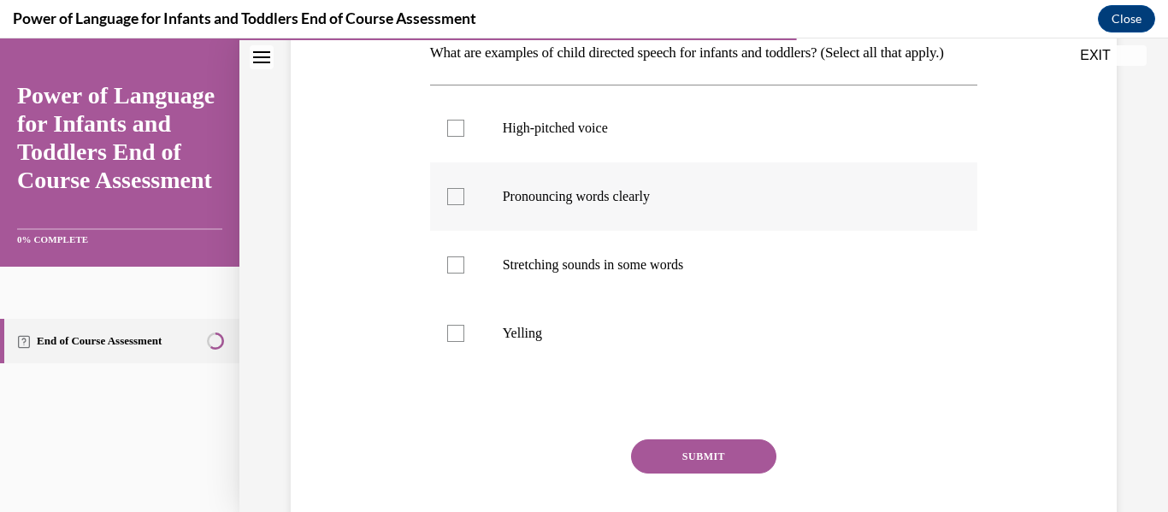
click at [607, 231] on label "Pronouncing words clearly" at bounding box center [704, 197] width 548 height 68
click at [464, 205] on input "Pronouncing words clearly" at bounding box center [455, 196] width 17 height 17
checkbox input "true"
click at [621, 274] on p "Stretching sounds in some words" at bounding box center [719, 265] width 433 height 17
click at [464, 274] on input "Stretching sounds in some words" at bounding box center [455, 265] width 17 height 17
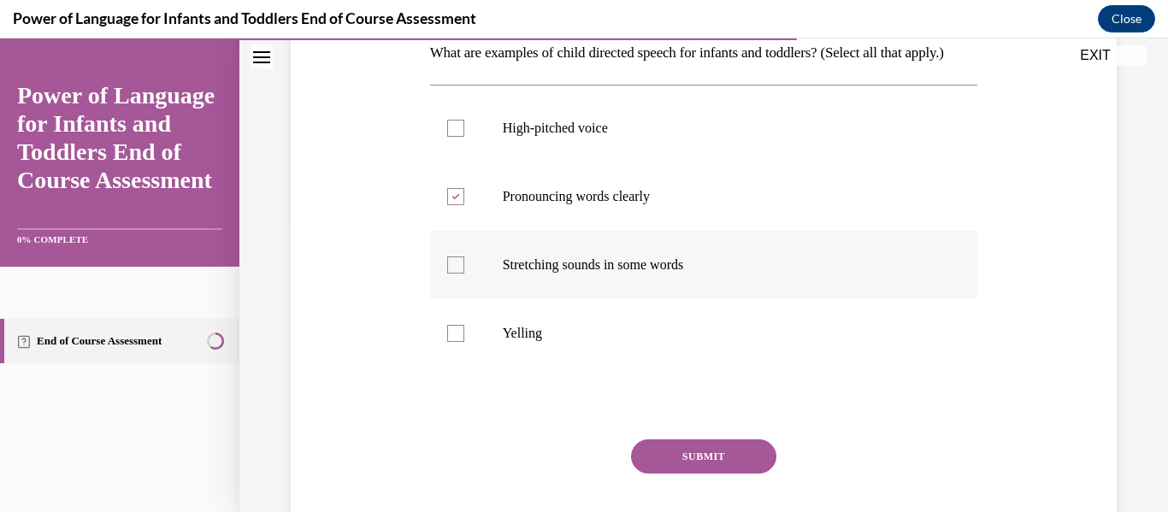
checkbox input "true"
click at [573, 137] on p "High-pitched voice" at bounding box center [719, 128] width 433 height 17
click at [464, 137] on input "High-pitched voice" at bounding box center [455, 128] width 17 height 17
checkbox input "true"
click at [705, 474] on button "SUBMIT" at bounding box center [703, 457] width 145 height 34
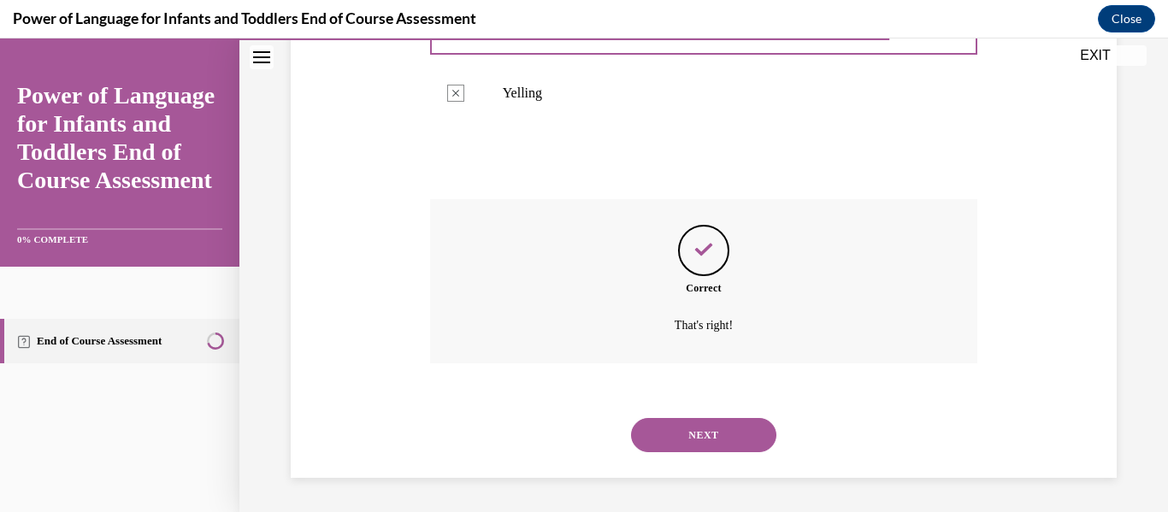
scroll to position [557, 0]
click at [695, 436] on button "NEXT" at bounding box center [703, 435] width 145 height 34
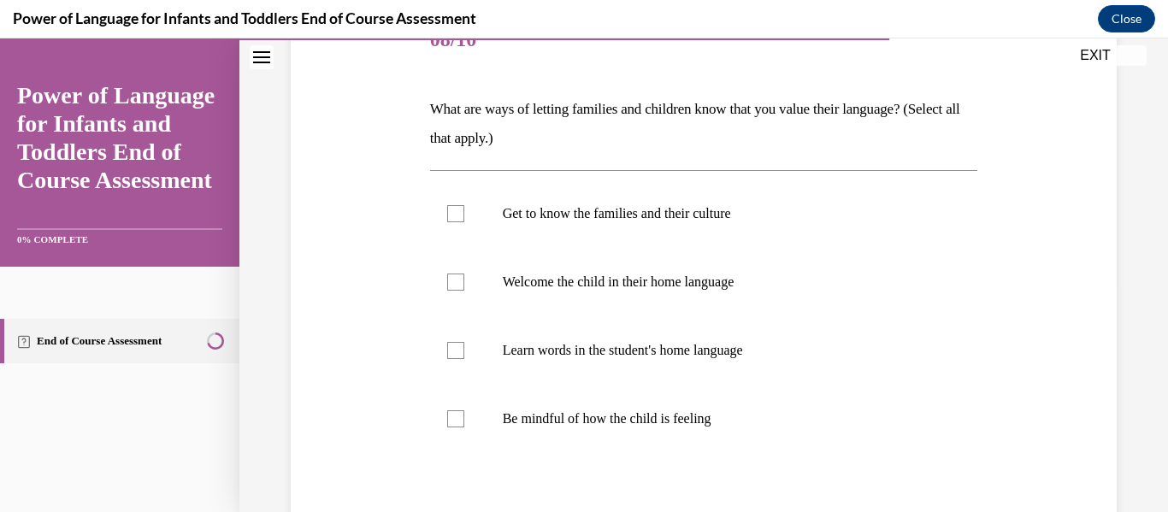
scroll to position [243, 0]
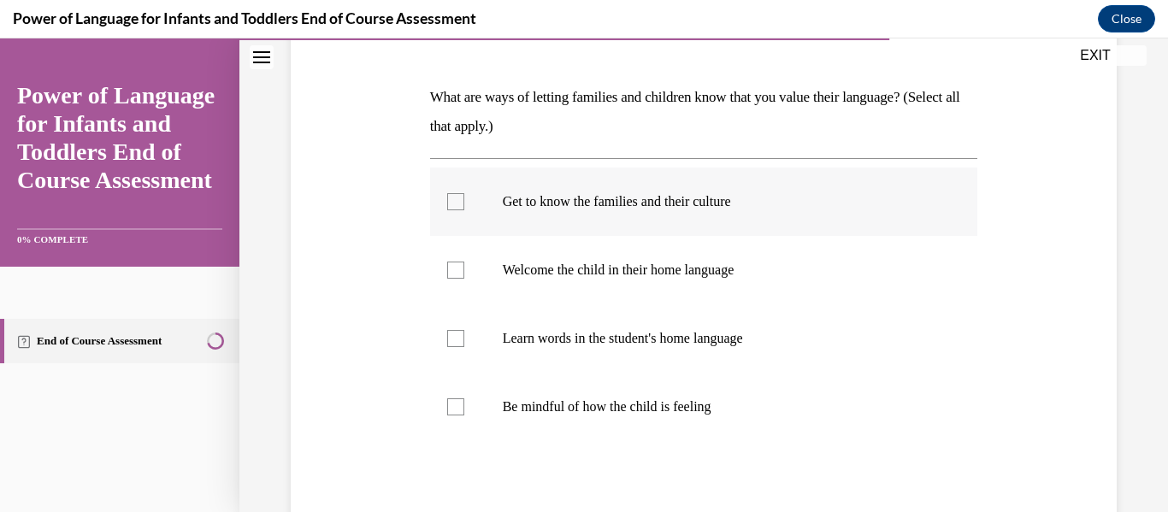
click at [758, 205] on p "Get to know the families and their culture" at bounding box center [719, 201] width 433 height 17
click at [464, 205] on input "Get to know the families and their culture" at bounding box center [455, 201] width 17 height 17
checkbox input "true"
click at [719, 270] on p "Welcome the child in their home language" at bounding box center [719, 270] width 433 height 17
click at [464, 270] on input "Welcome the child in their home language" at bounding box center [455, 270] width 17 height 17
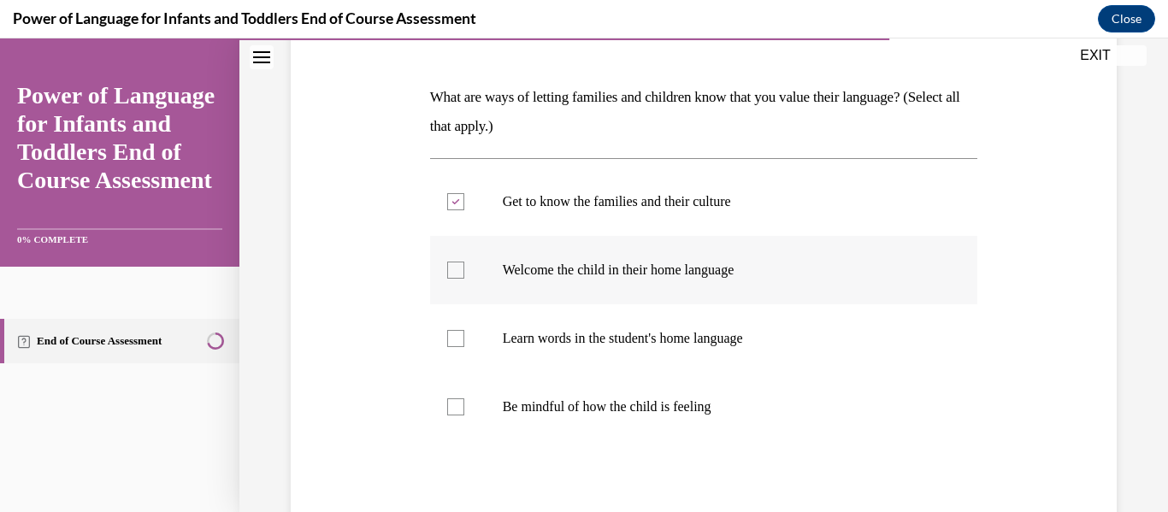
checkbox input "true"
click at [686, 339] on p "Learn words in the student's home language" at bounding box center [719, 338] width 433 height 17
click at [464, 339] on input "Learn words in the student's home language" at bounding box center [455, 338] width 17 height 17
checkbox input "true"
click at [680, 399] on p "Be mindful of how the child is feeling" at bounding box center [719, 407] width 433 height 17
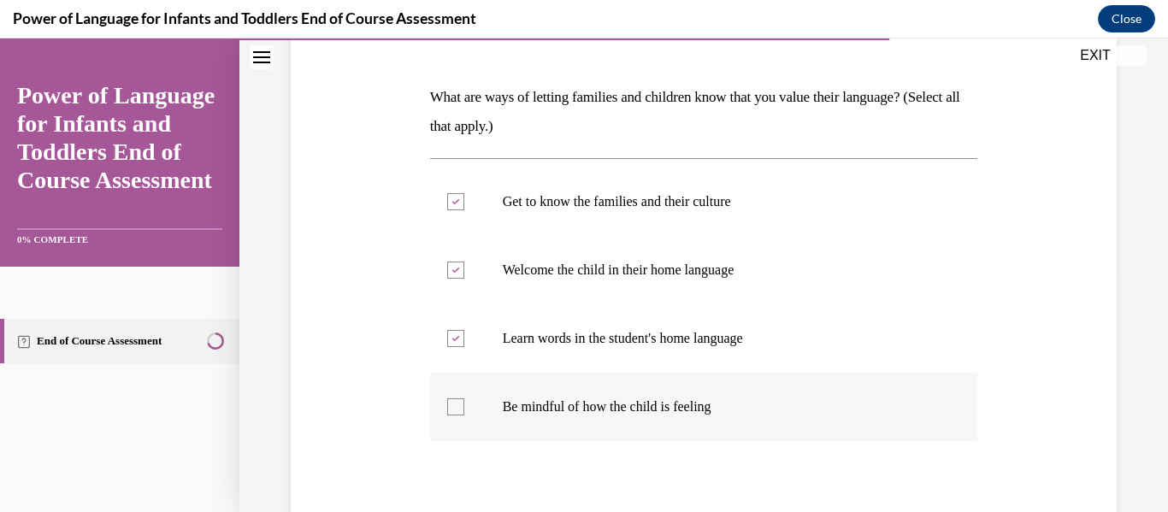
click at [464, 399] on input "Be mindful of how the child is feeling" at bounding box center [455, 407] width 17 height 17
checkbox input "true"
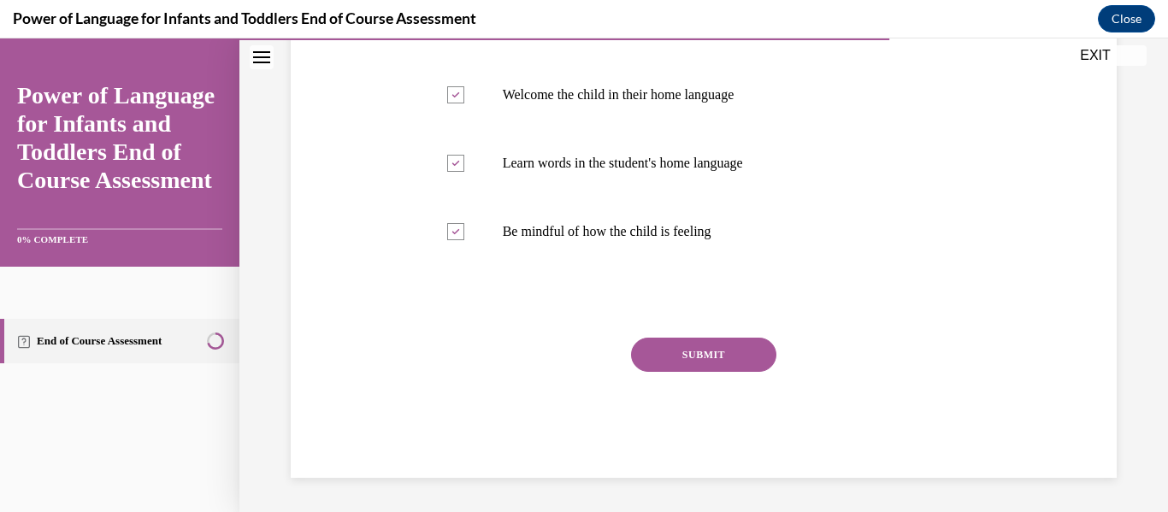
click at [694, 356] on button "SUBMIT" at bounding box center [703, 355] width 145 height 34
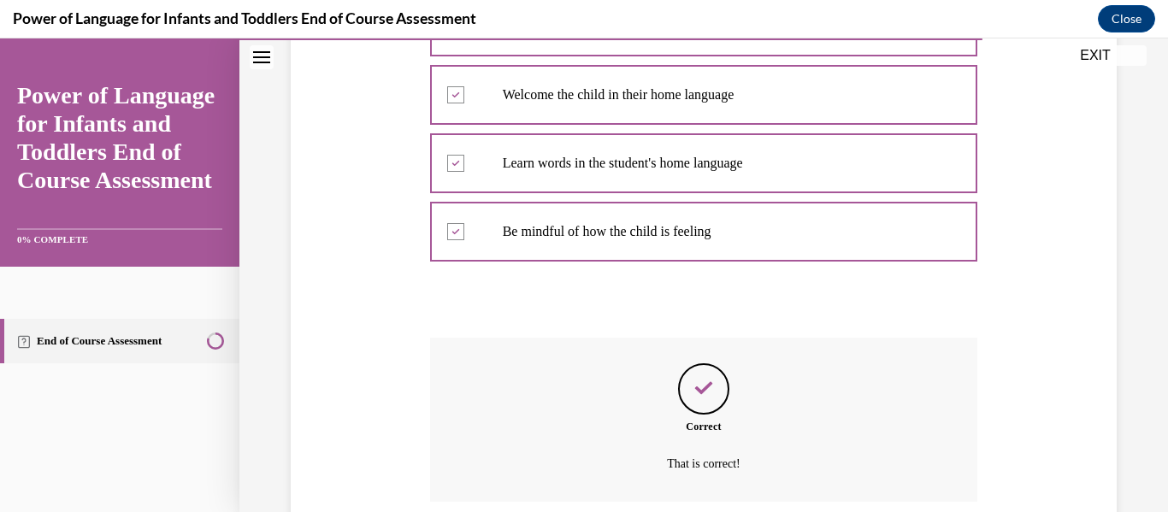
scroll to position [557, 0]
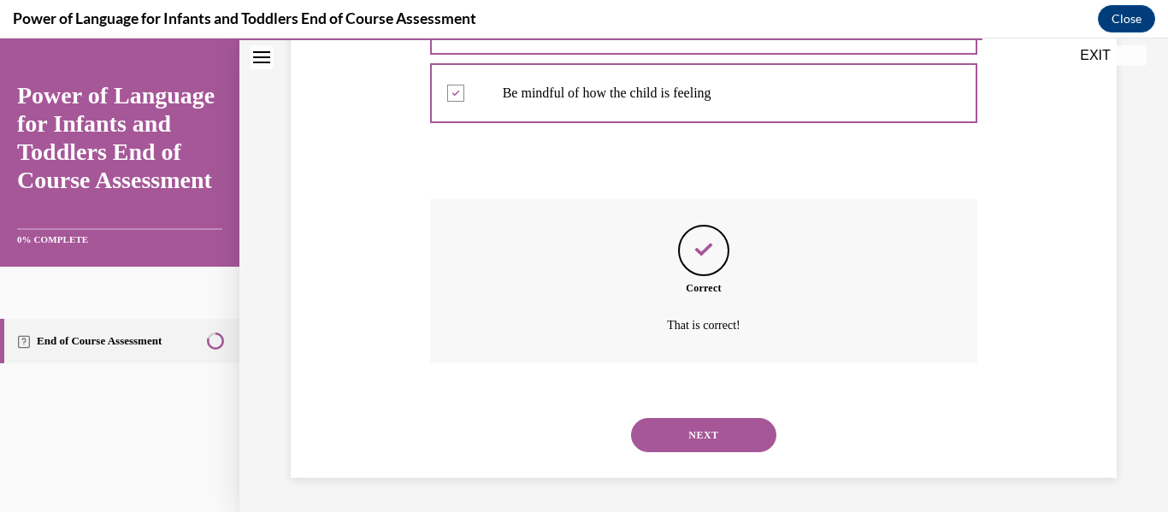
click at [701, 425] on button "NEXT" at bounding box center [703, 435] width 145 height 34
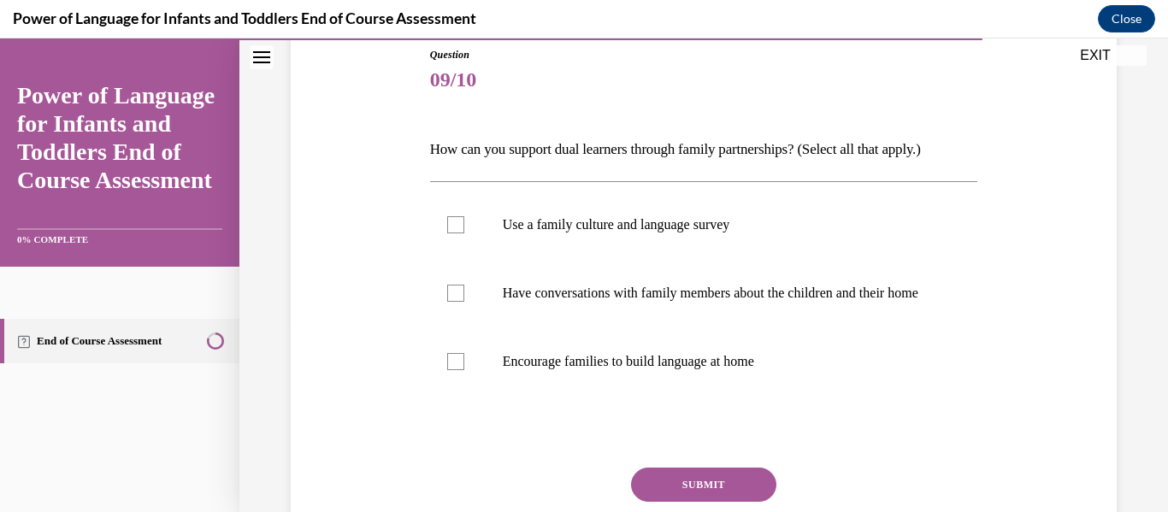
scroll to position [194, 0]
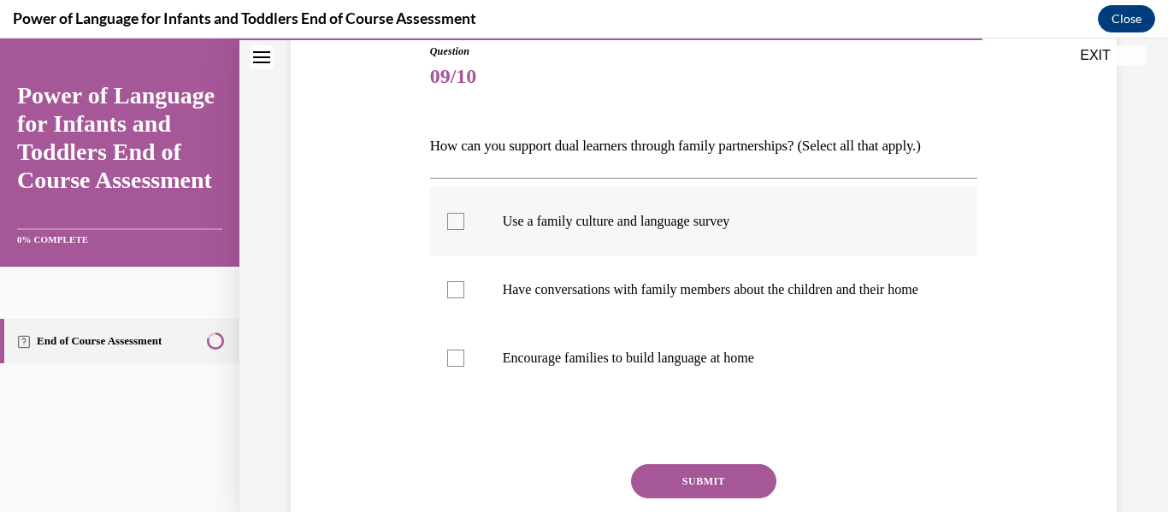
click at [626, 210] on label "Use a family culture and language survey" at bounding box center [704, 221] width 548 height 68
click at [464, 213] on input "Use a family culture and language survey" at bounding box center [455, 221] width 17 height 17
checkbox input "true"
click at [608, 281] on label "Have conversations with family members about the children and their home" at bounding box center [704, 290] width 548 height 68
click at [464, 281] on input "Have conversations with family members about the children and their home" at bounding box center [455, 289] width 17 height 17
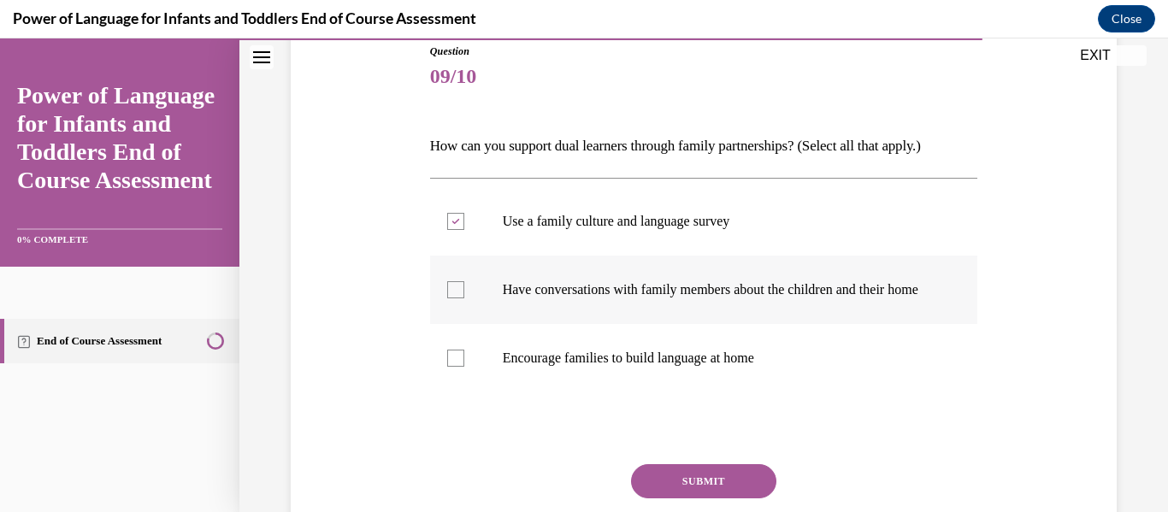
checkbox input "true"
click at [618, 367] on p "Encourage families to build language at home" at bounding box center [719, 358] width 433 height 17
click at [464, 367] on input "Encourage families to build language at home" at bounding box center [455, 358] width 17 height 17
checkbox input "true"
click at [723, 493] on button "SUBMIT" at bounding box center [703, 481] width 145 height 34
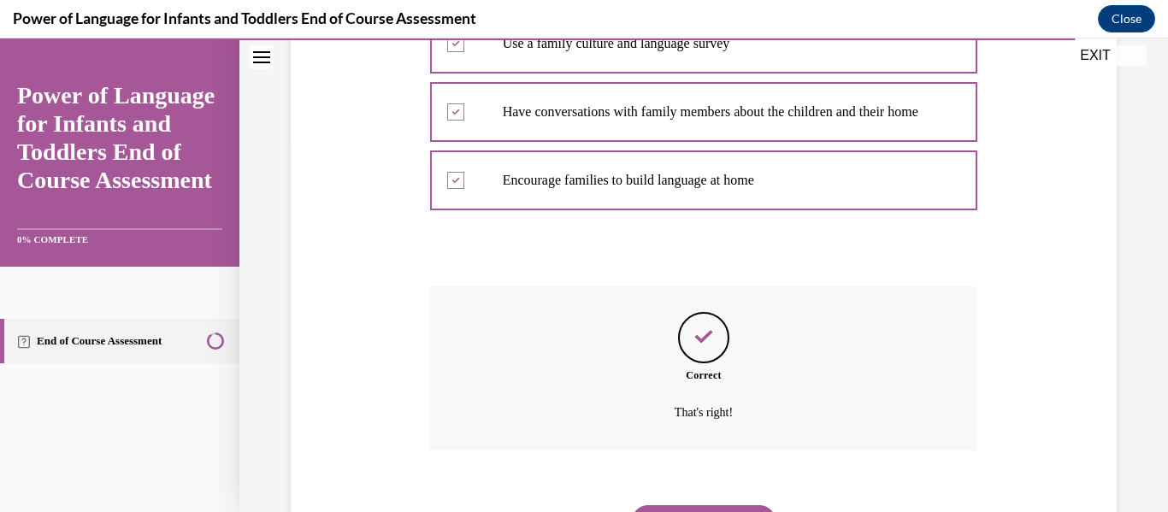
scroll to position [476, 0]
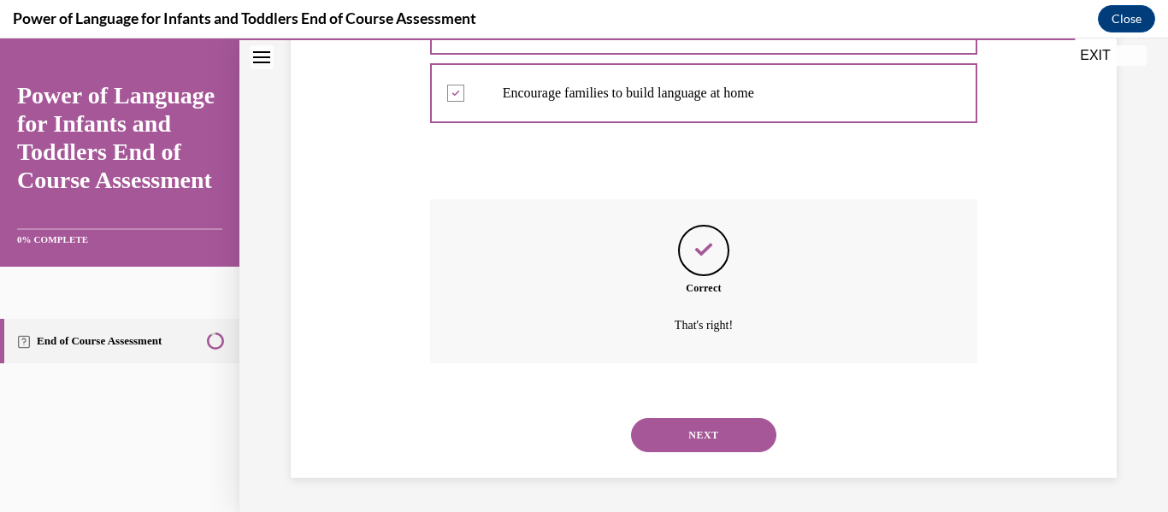
click at [716, 436] on button "NEXT" at bounding box center [703, 435] width 145 height 34
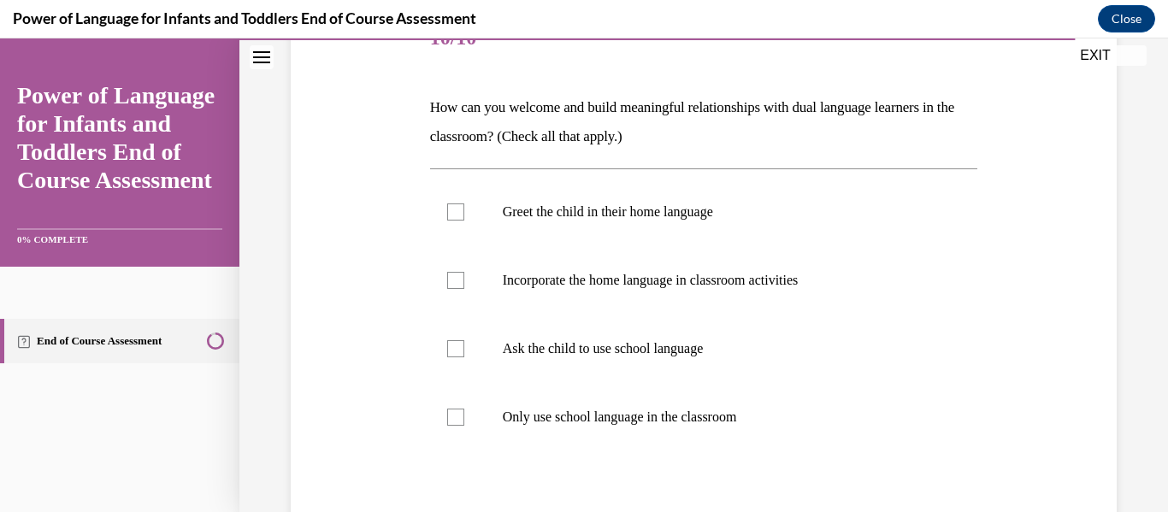
scroll to position [239, 0]
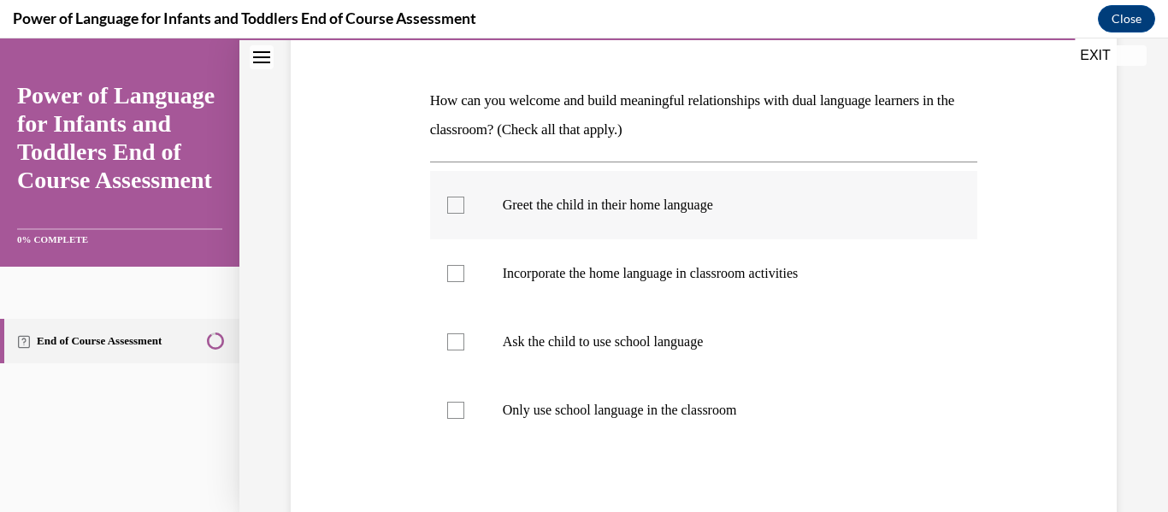
click at [706, 194] on label "Greet the child in their home language" at bounding box center [704, 205] width 548 height 68
click at [464, 197] on input "Greet the child in their home language" at bounding box center [455, 205] width 17 height 17
checkbox input "true"
click at [679, 275] on p "Incorporate the home language in classroom activities" at bounding box center [719, 273] width 433 height 17
click at [464, 275] on input "Incorporate the home language in classroom activities" at bounding box center [455, 273] width 17 height 17
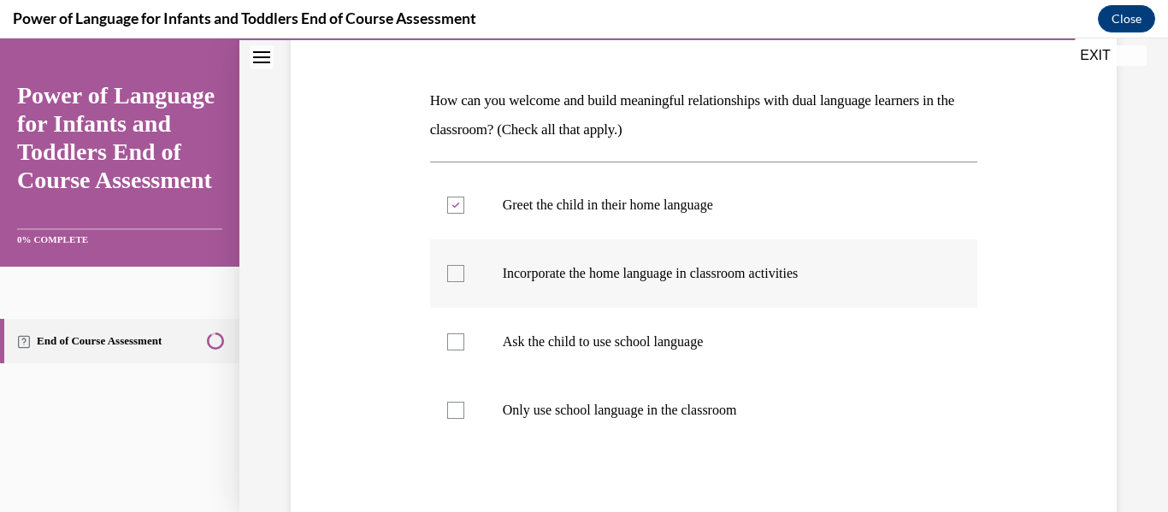
checkbox input "true"
click at [641, 412] on p "Only use school language in the classroom" at bounding box center [719, 410] width 433 height 17
click at [464, 412] on input "Only use school language in the classroom" at bounding box center [455, 410] width 17 height 17
click at [641, 412] on p "Only use school language in the classroom" at bounding box center [719, 410] width 433 height 17
click at [464, 412] on input "Only use school language in the classroom" at bounding box center [455, 410] width 17 height 17
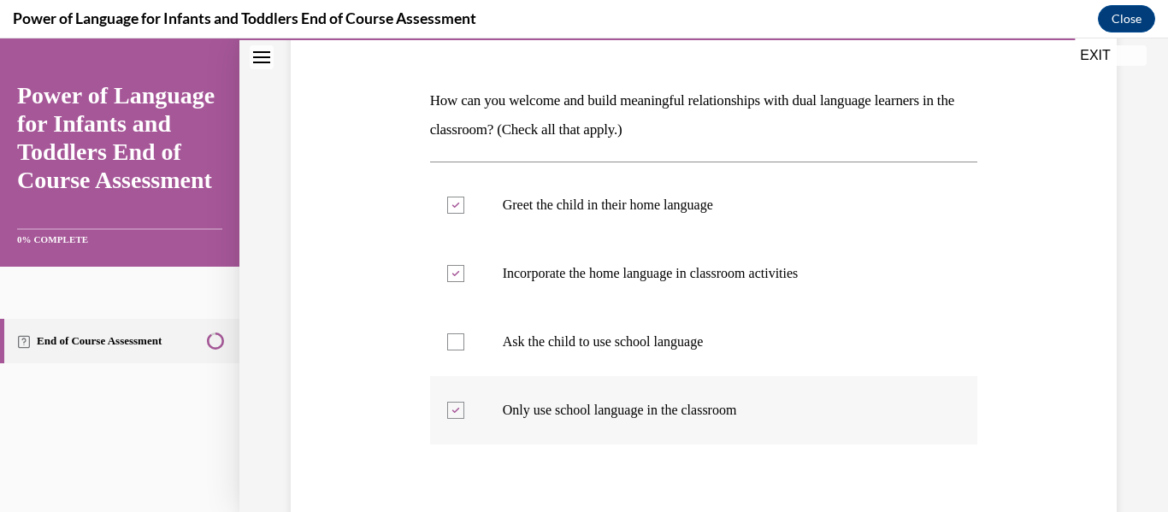
checkbox input "false"
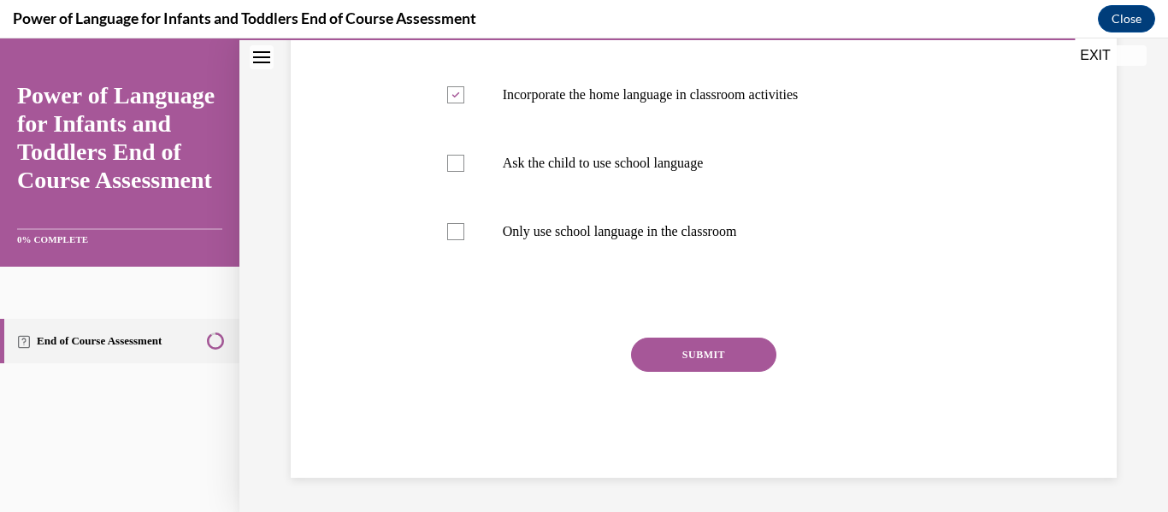
click at [723, 355] on button "SUBMIT" at bounding box center [703, 355] width 145 height 34
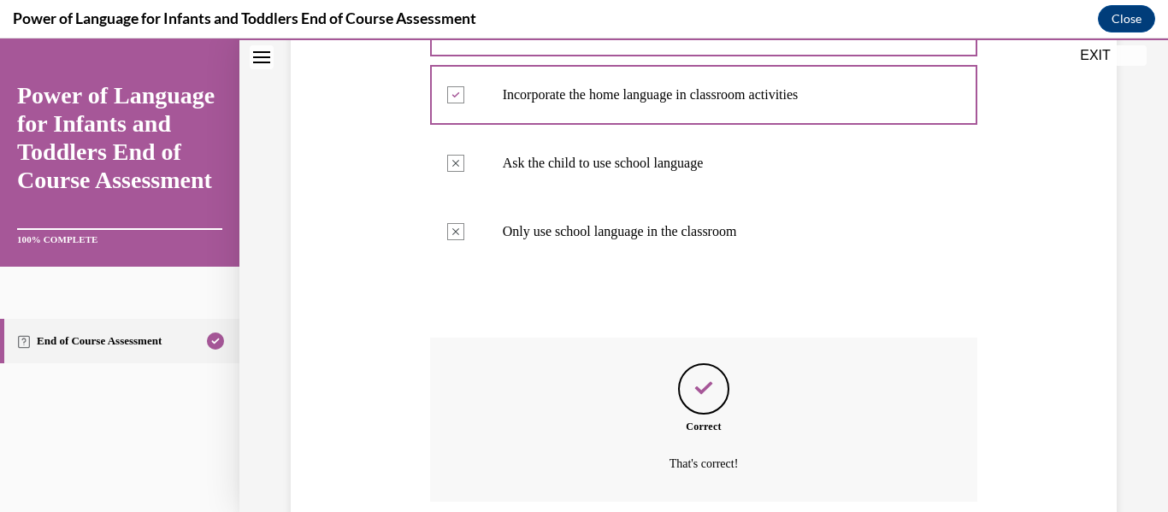
scroll to position [557, 0]
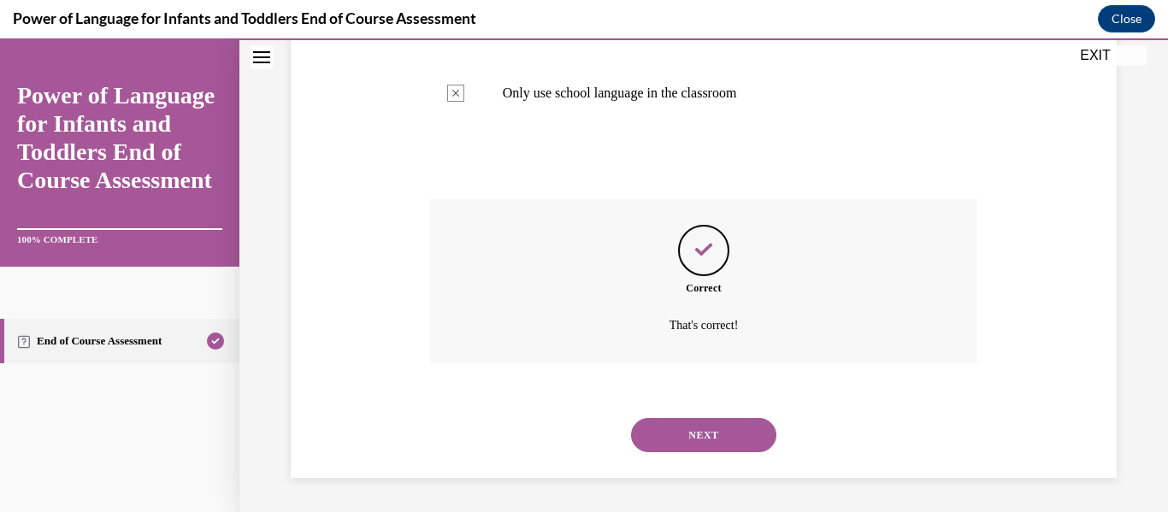
click at [704, 426] on button "NEXT" at bounding box center [703, 435] width 145 height 34
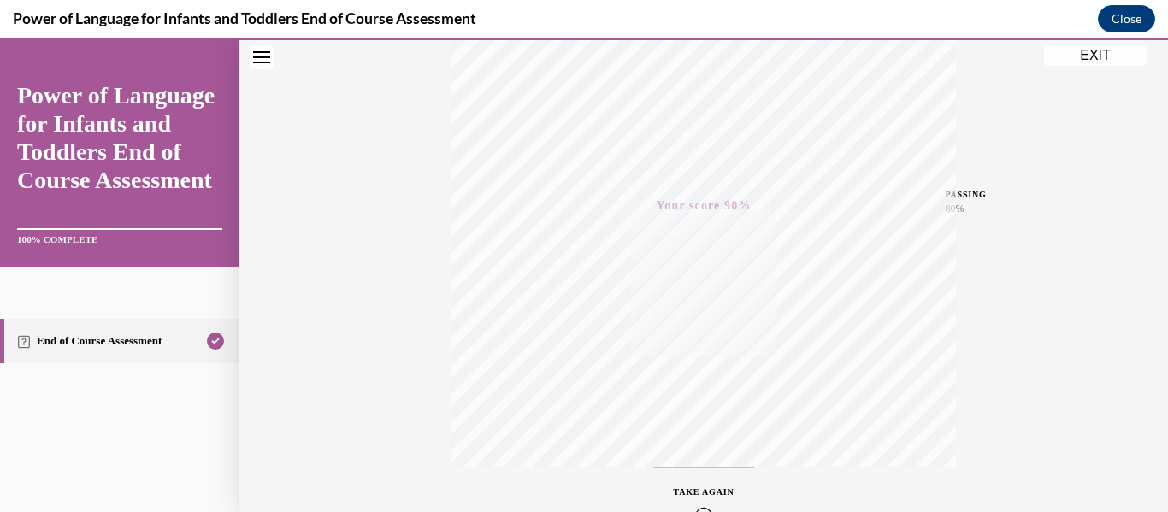
scroll to position [403, 0]
click at [1090, 58] on button "EXIT" at bounding box center [1095, 55] width 103 height 21
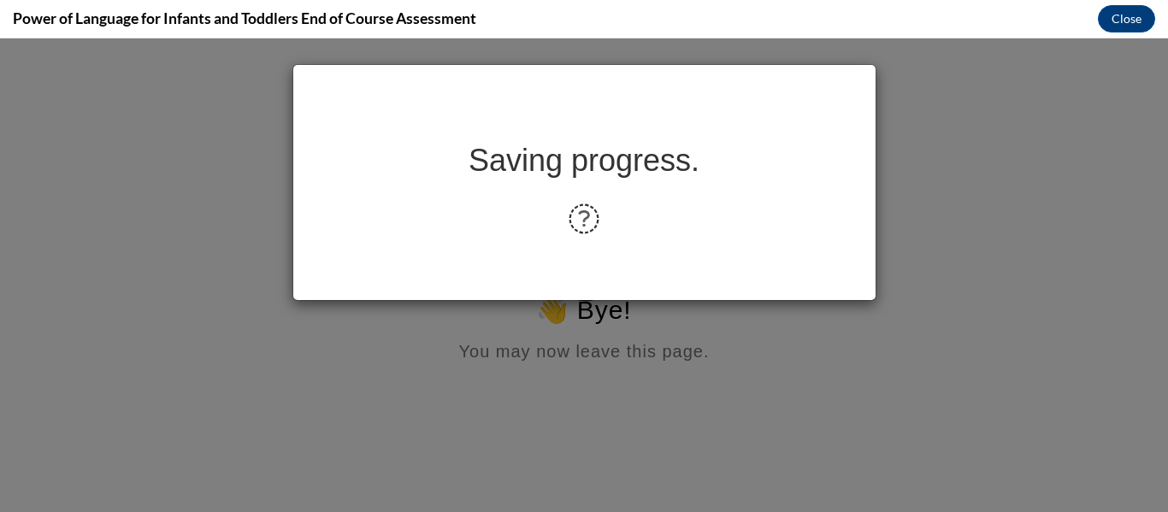
scroll to position [0, 0]
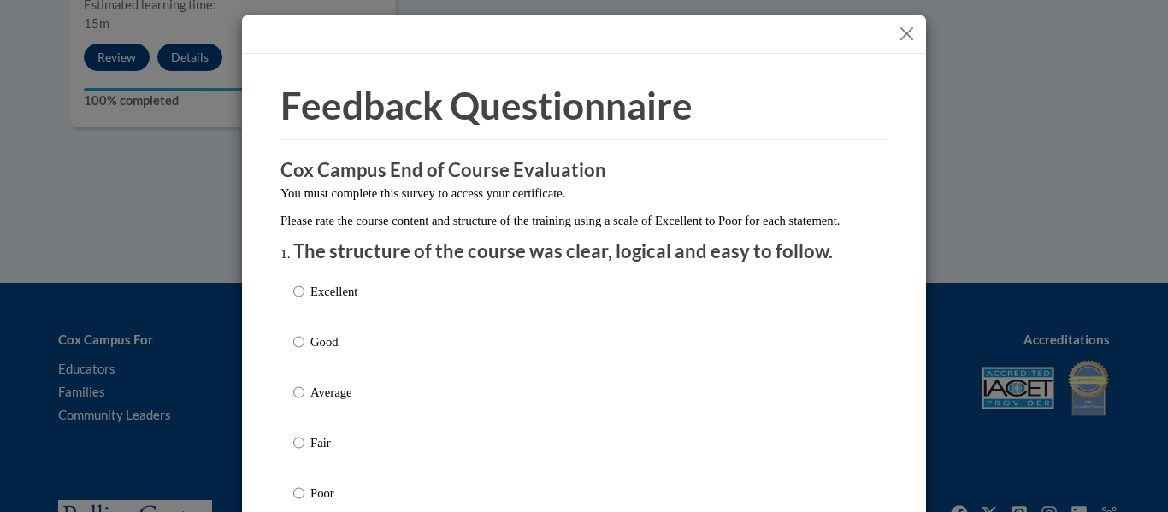
click at [344, 301] on p "Excellent" at bounding box center [333, 291] width 47 height 19
click at [304, 301] on input "Excellent" at bounding box center [298, 291] width 11 height 19
radio input "true"
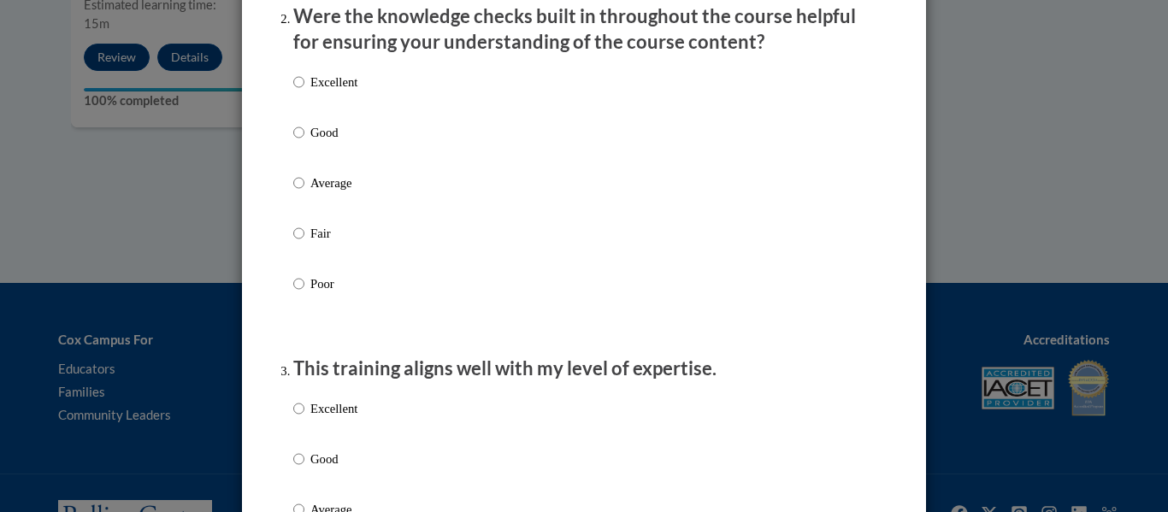
scroll to position [568, 0]
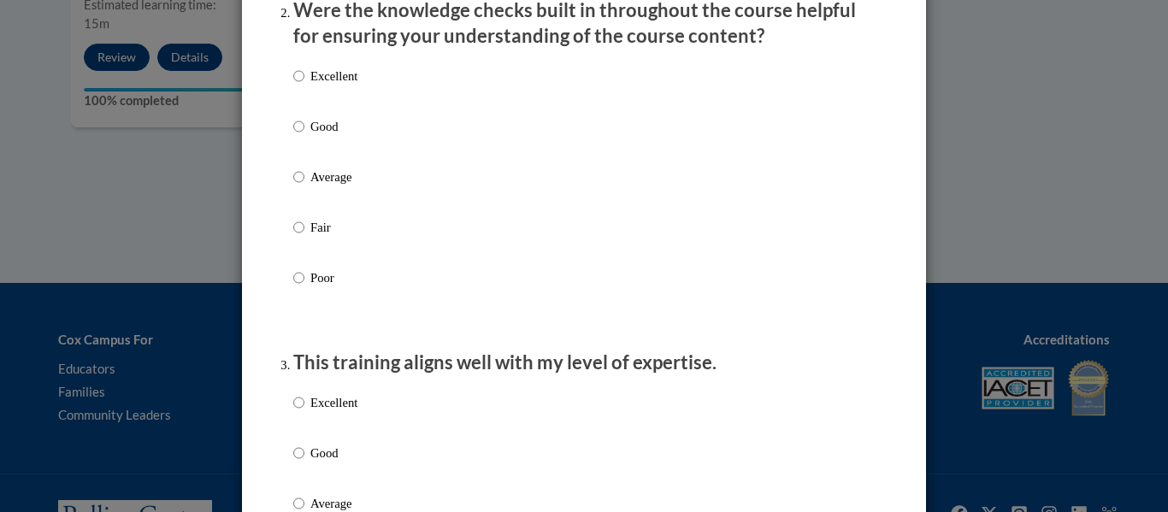
click at [335, 86] on p "Excellent" at bounding box center [333, 76] width 47 height 19
click at [304, 86] on input "Excellent" at bounding box center [298, 76] width 11 height 19
radio input "true"
click at [352, 409] on div "Excellent Good Average Fair Poor" at bounding box center [325, 517] width 64 height 265
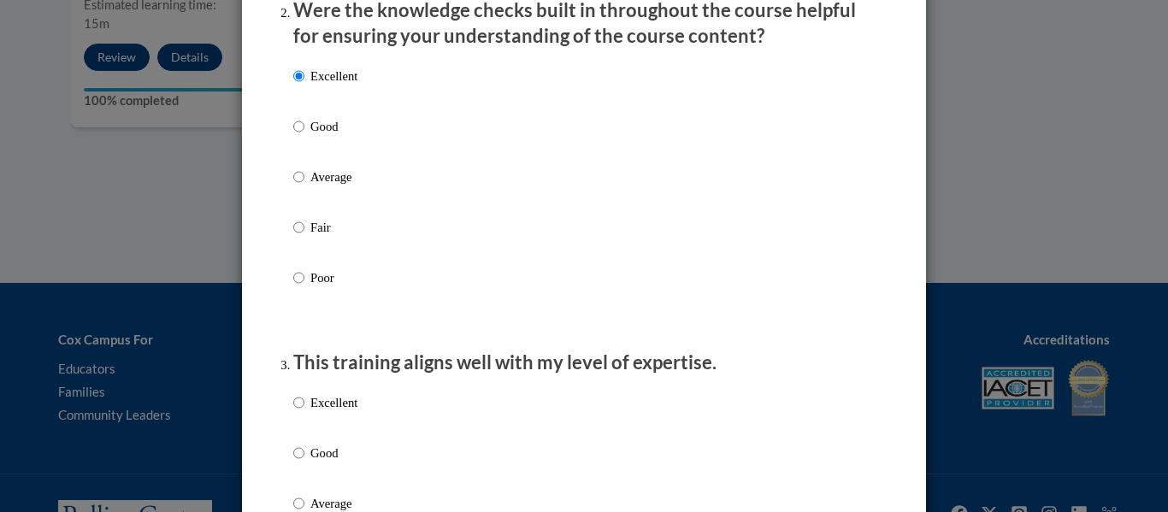
click at [348, 412] on p "Excellent" at bounding box center [333, 402] width 47 height 19
click at [304, 412] on input "Excellent" at bounding box center [298, 402] width 11 height 19
radio input "true"
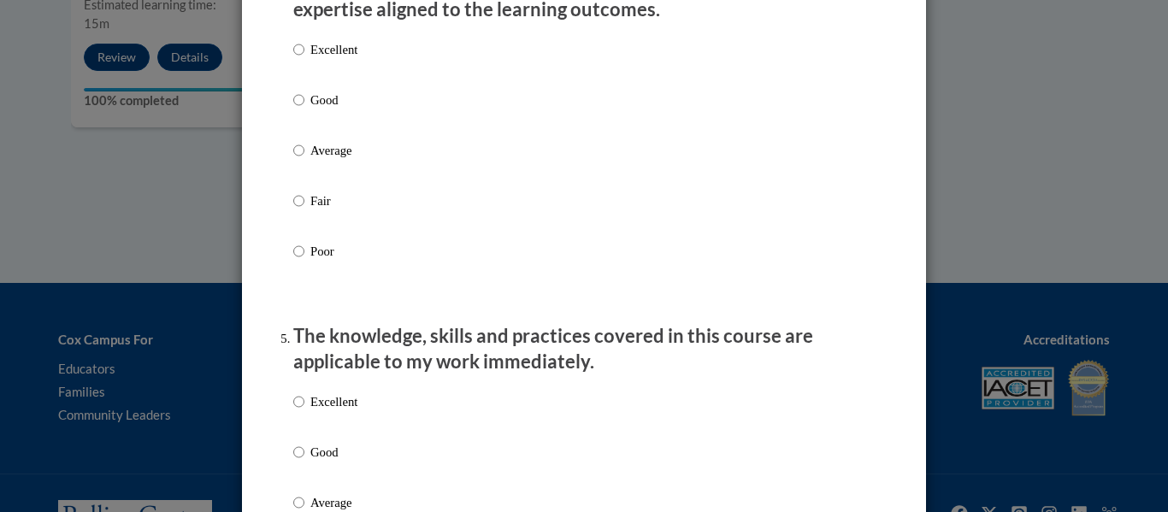
scroll to position [1281, 0]
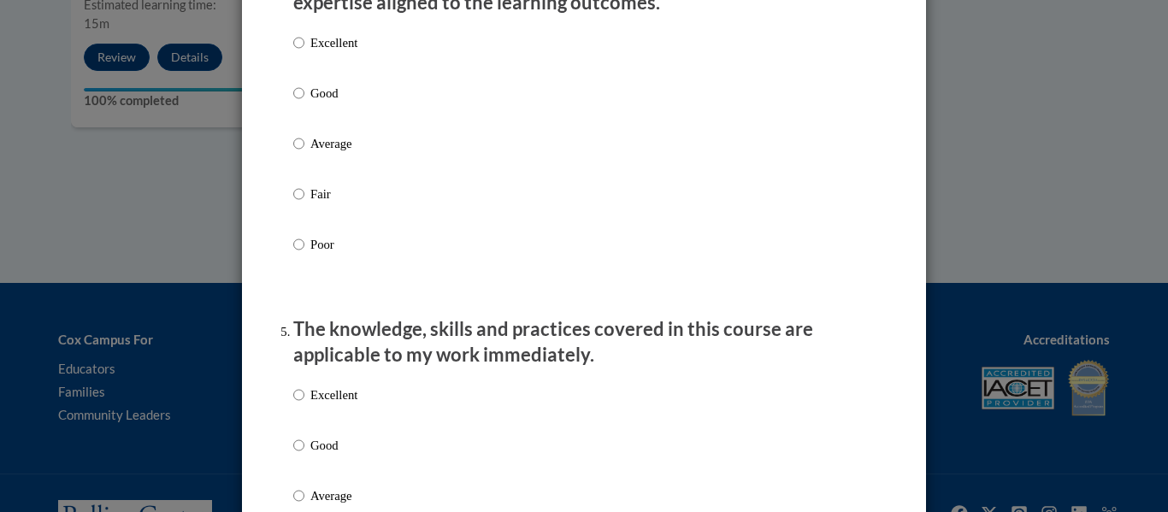
click at [303, 60] on label "Excellent" at bounding box center [325, 56] width 64 height 46
click at [303, 52] on input "Excellent" at bounding box center [298, 42] width 11 height 19
radio input "true"
click at [339, 405] on p "Excellent" at bounding box center [333, 395] width 47 height 19
click at [304, 405] on input "Excellent" at bounding box center [298, 395] width 11 height 19
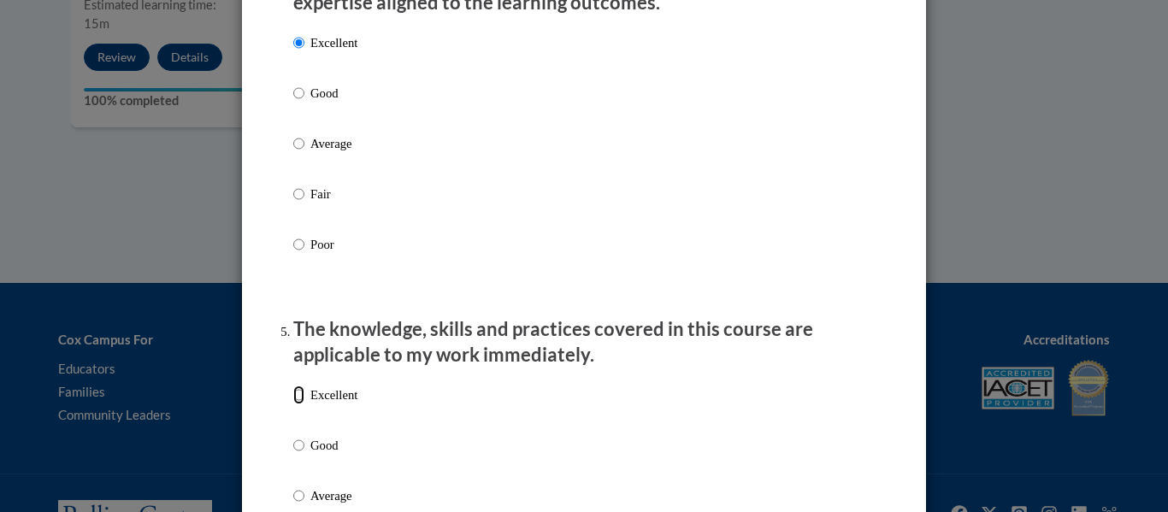
radio input "true"
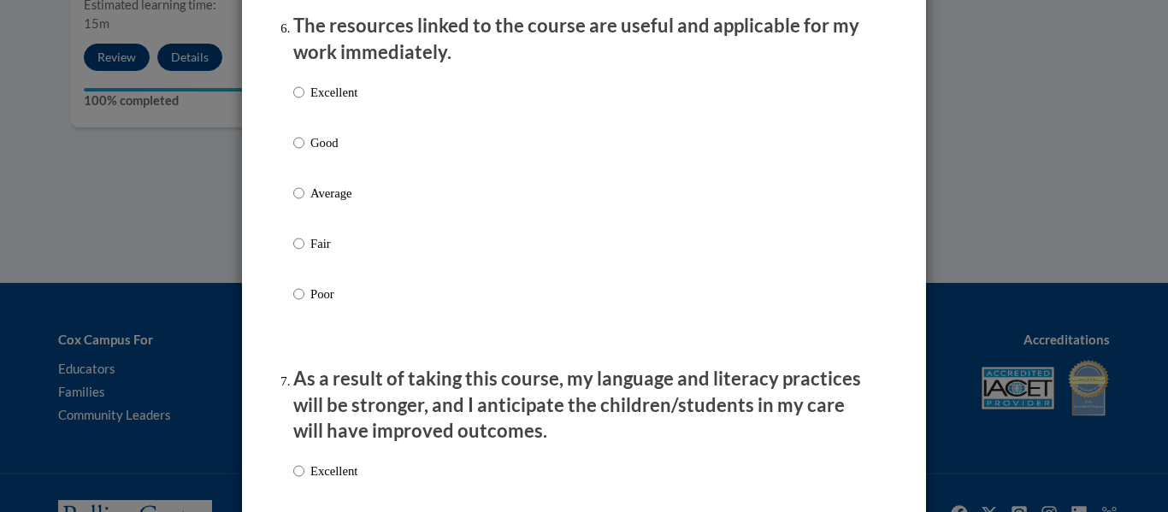
scroll to position [1962, 0]
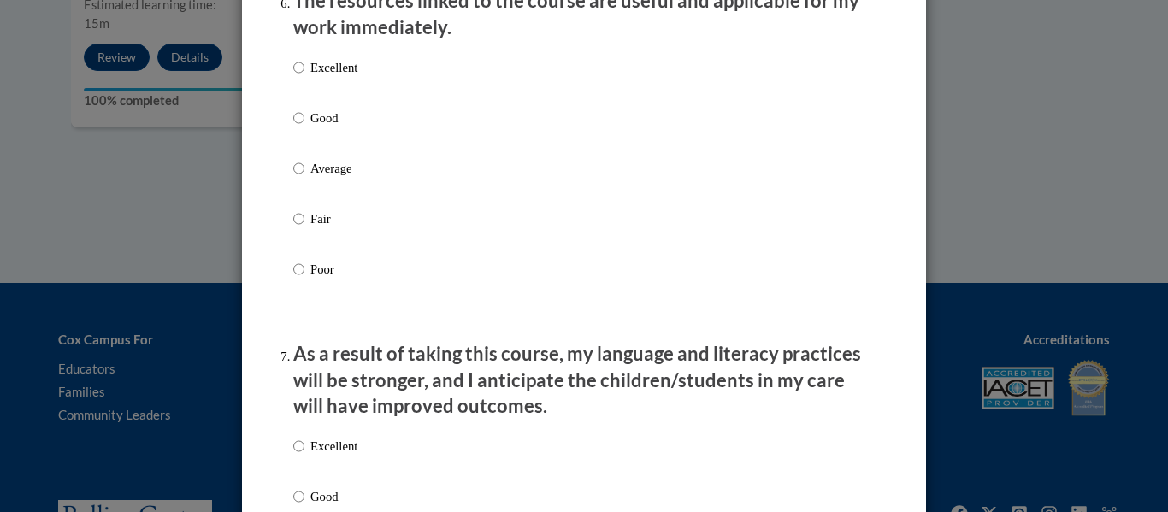
click at [310, 77] on p "Excellent" at bounding box center [333, 67] width 47 height 19
click at [304, 77] on input "Excellent" at bounding box center [298, 67] width 11 height 19
radio input "true"
click at [340, 456] on p "Excellent" at bounding box center [333, 446] width 47 height 19
click at [304, 456] on input "Excellent" at bounding box center [298, 446] width 11 height 19
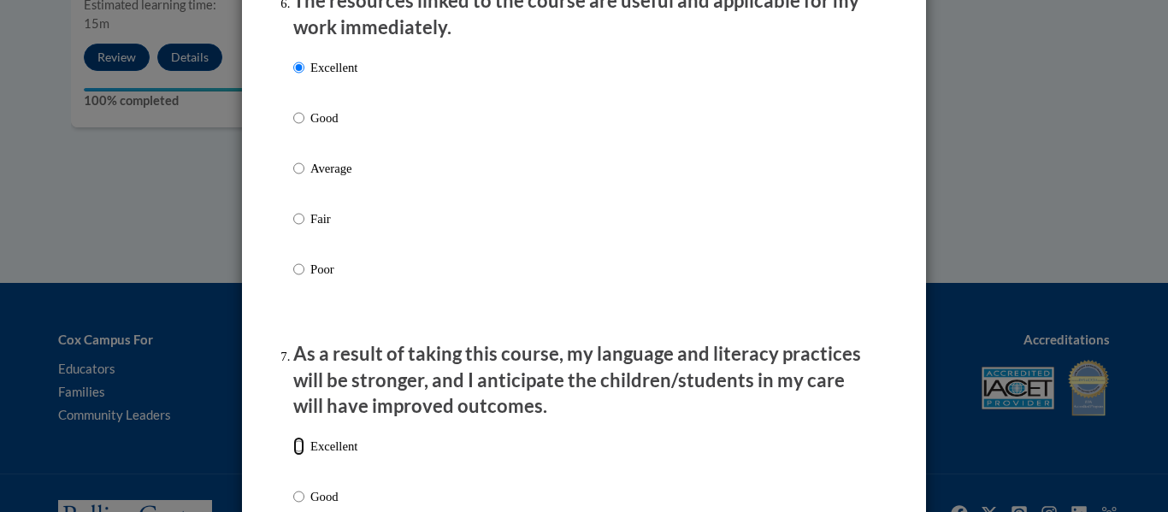
radio input "true"
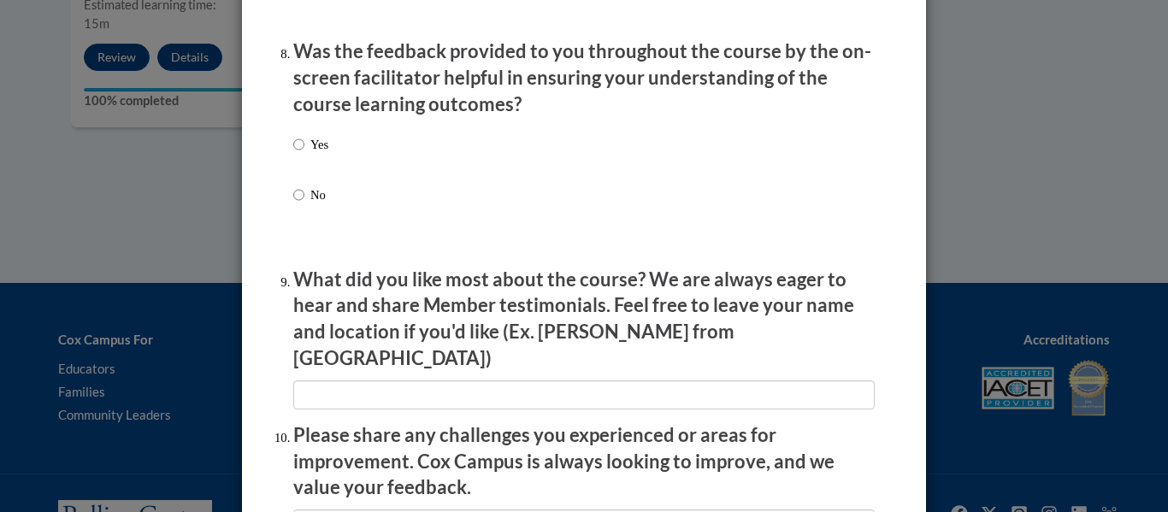
scroll to position [2656, 0]
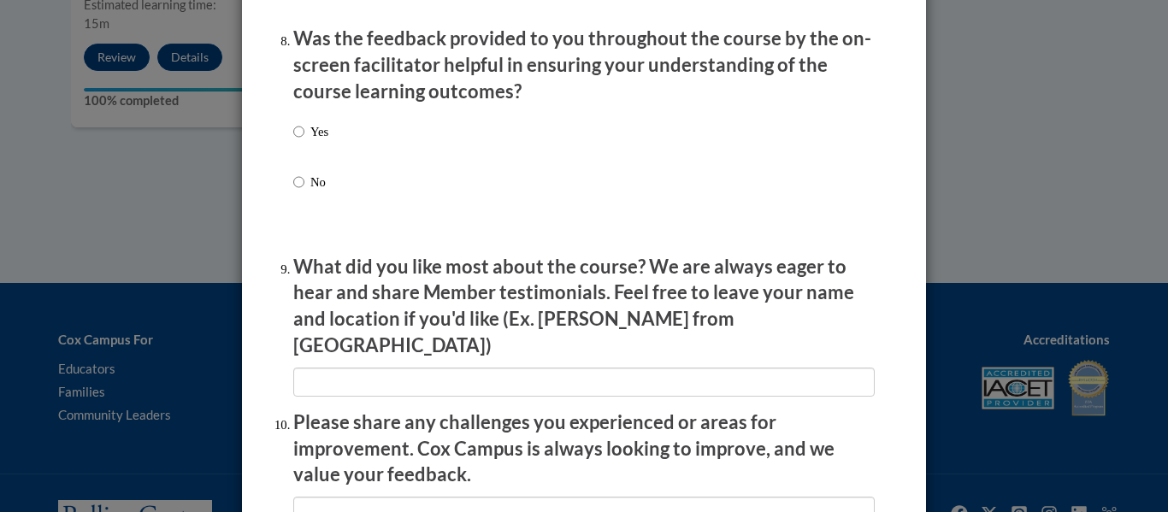
click at [300, 148] on label "Yes" at bounding box center [310, 145] width 35 height 46
click at [300, 141] on input "Yes" at bounding box center [298, 131] width 11 height 19
radio input "true"
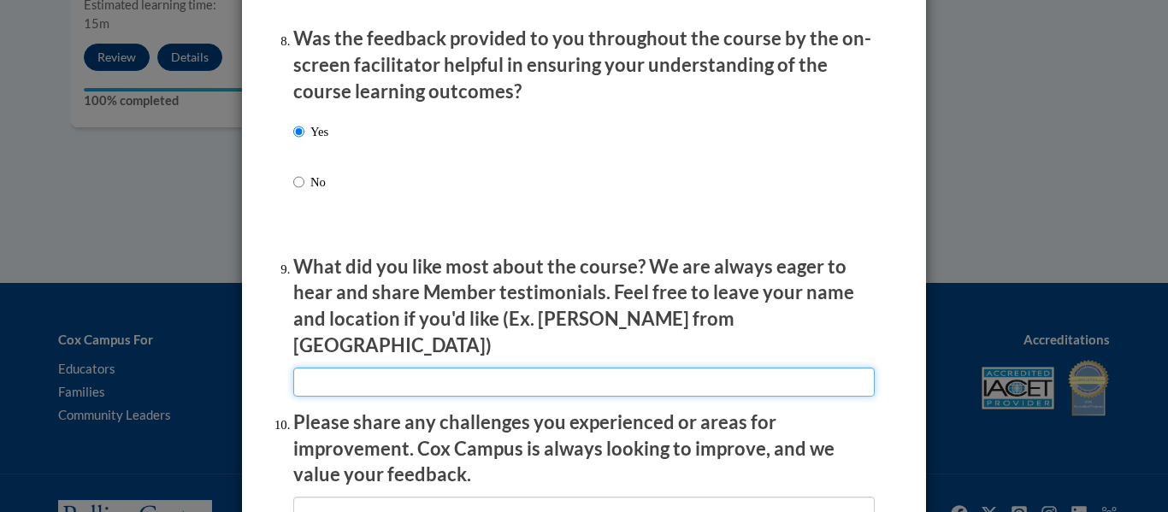
click at [653, 369] on input "textbox" at bounding box center [584, 382] width 582 height 29
type input "clear to understand"
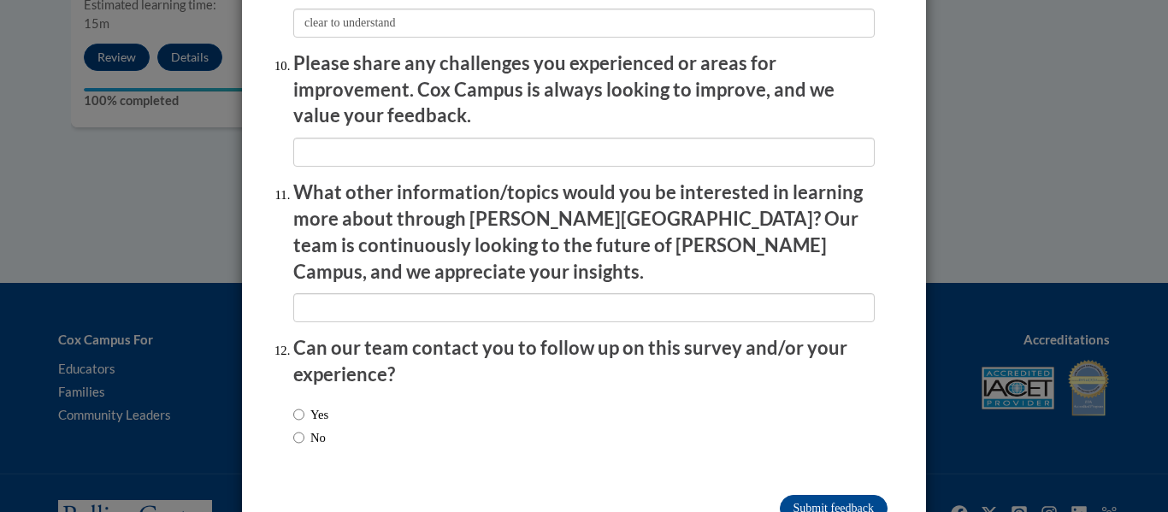
scroll to position [3010, 0]
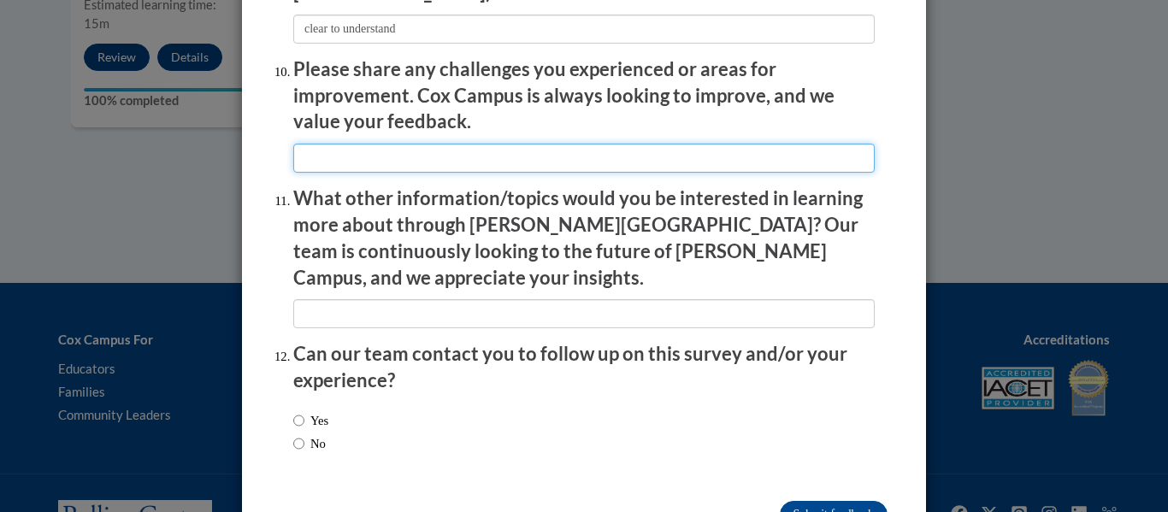
click at [604, 150] on input "textbox" at bounding box center [584, 158] width 582 height 29
type input "none"
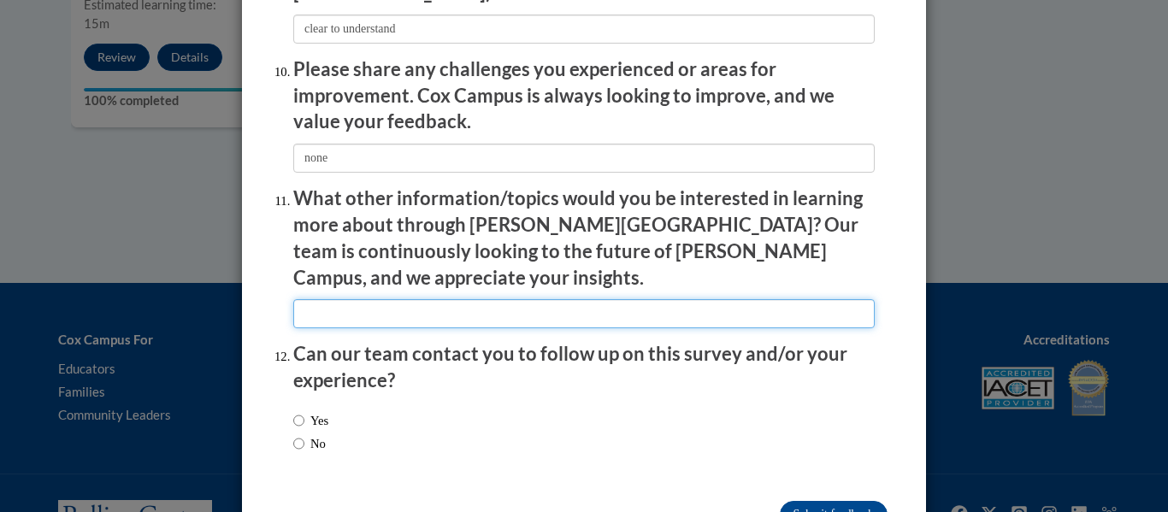
click at [486, 299] on input "textbox" at bounding box center [584, 313] width 582 height 29
type input "none"
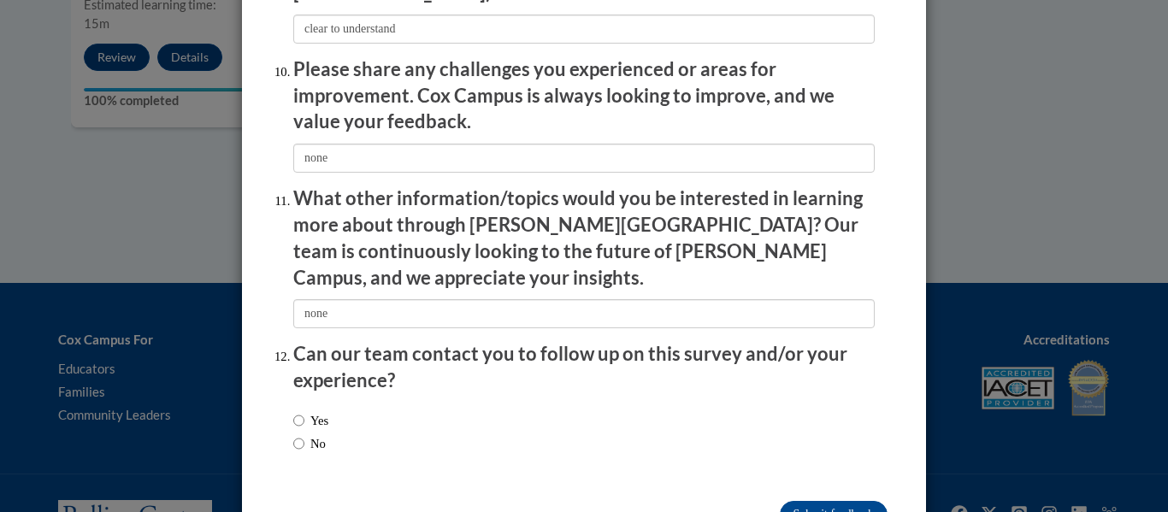
click at [303, 434] on label "No" at bounding box center [309, 443] width 33 height 19
click at [303, 434] on input "No" at bounding box center [298, 443] width 11 height 19
radio input "true"
click at [823, 501] on input "Submit feedback" at bounding box center [834, 514] width 108 height 27
